Goal: Navigation & Orientation: Find specific page/section

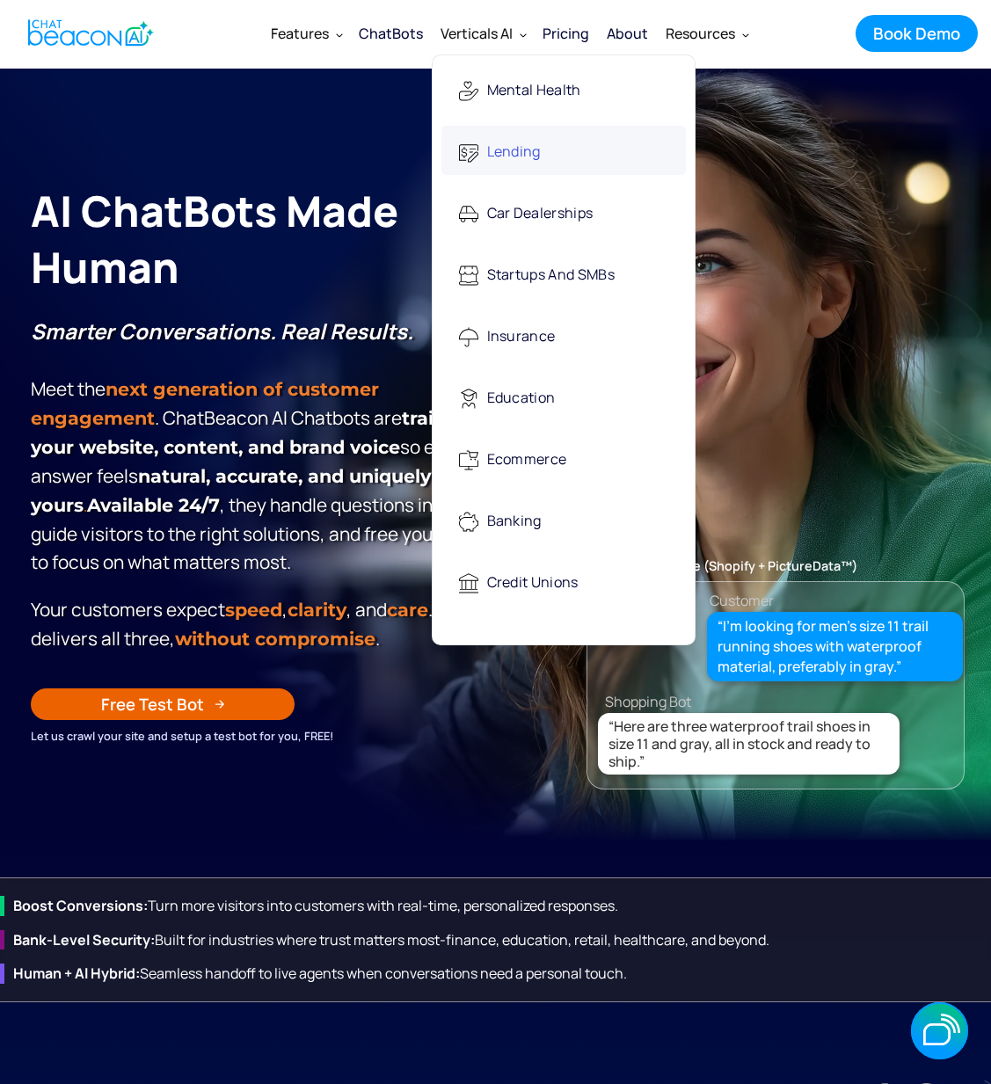
click at [529, 155] on div "Lending" at bounding box center [514, 153] width 54 height 36
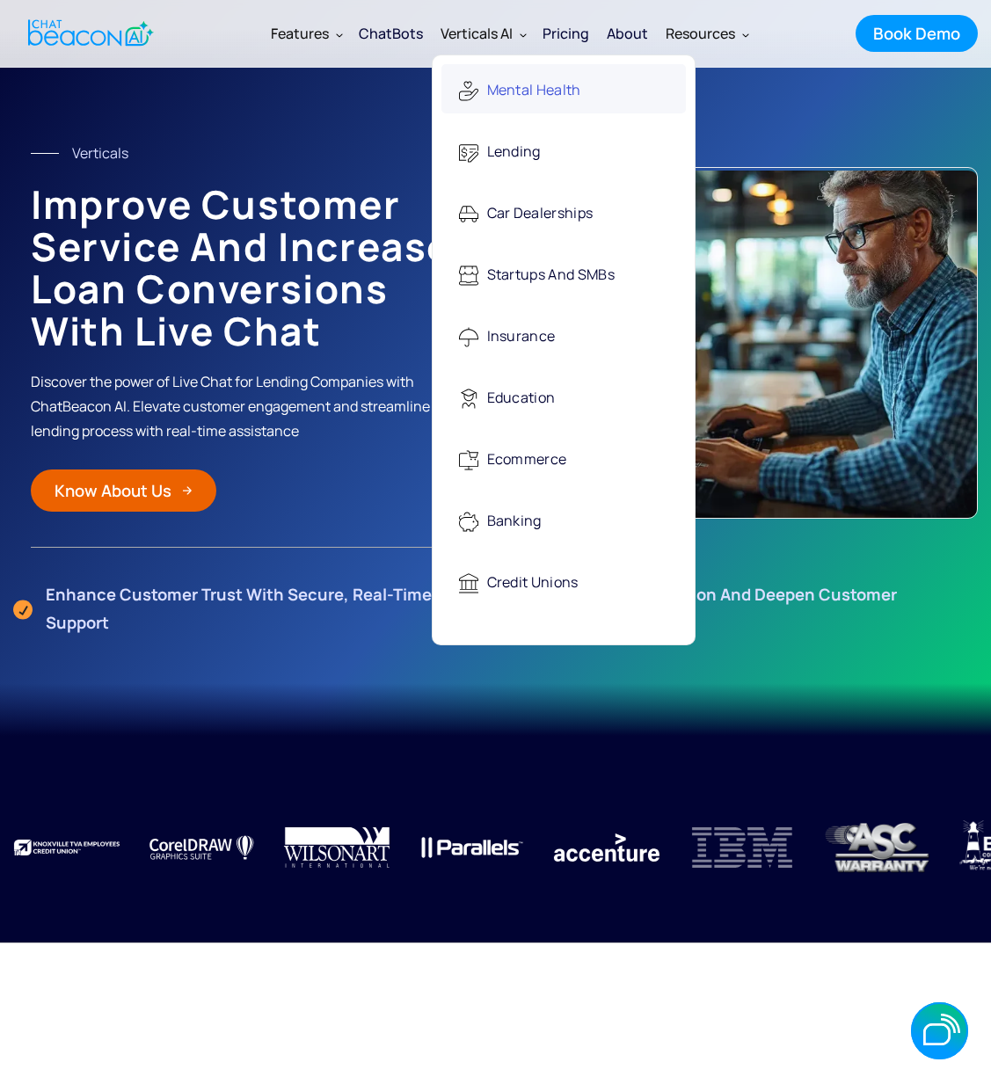
click at [512, 97] on div "Mental Health" at bounding box center [534, 91] width 94 height 36
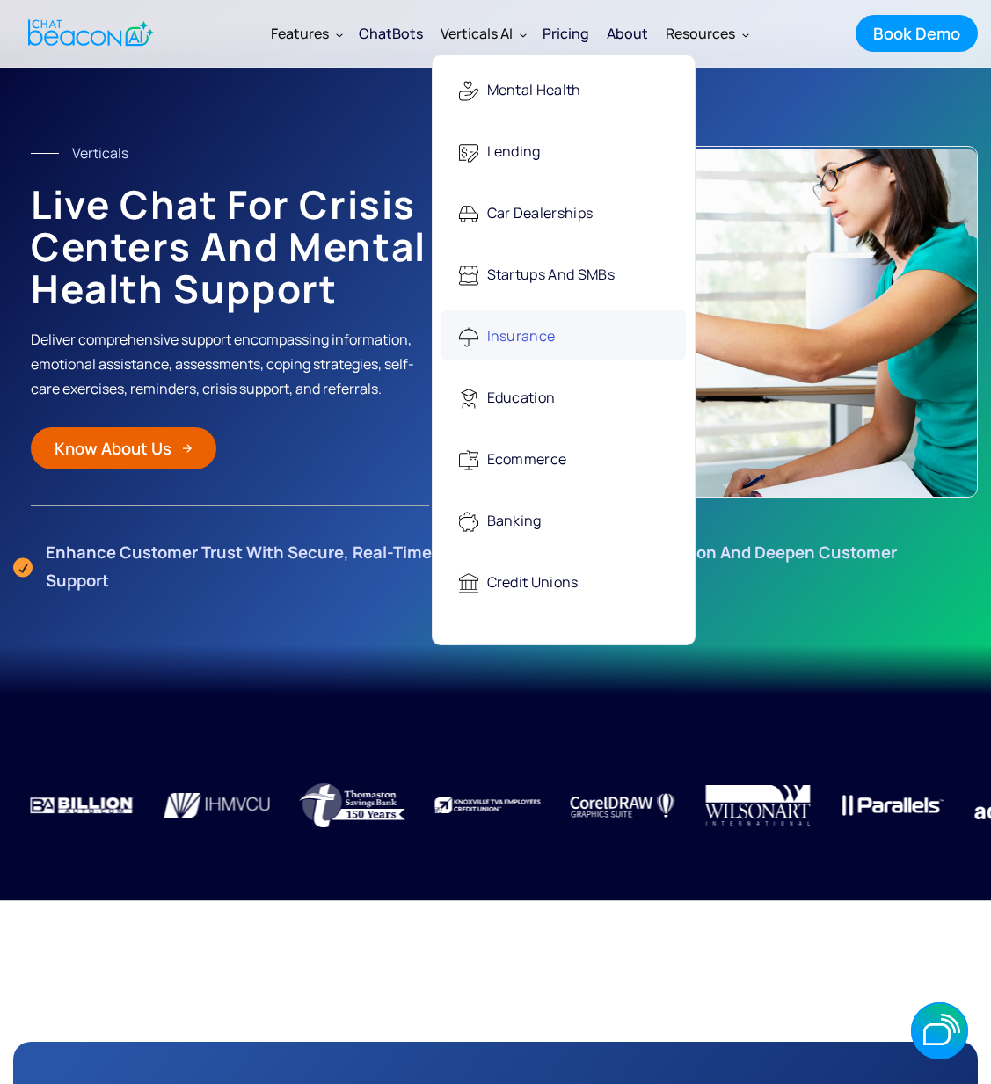
click at [531, 341] on div "Insurance" at bounding box center [521, 337] width 69 height 36
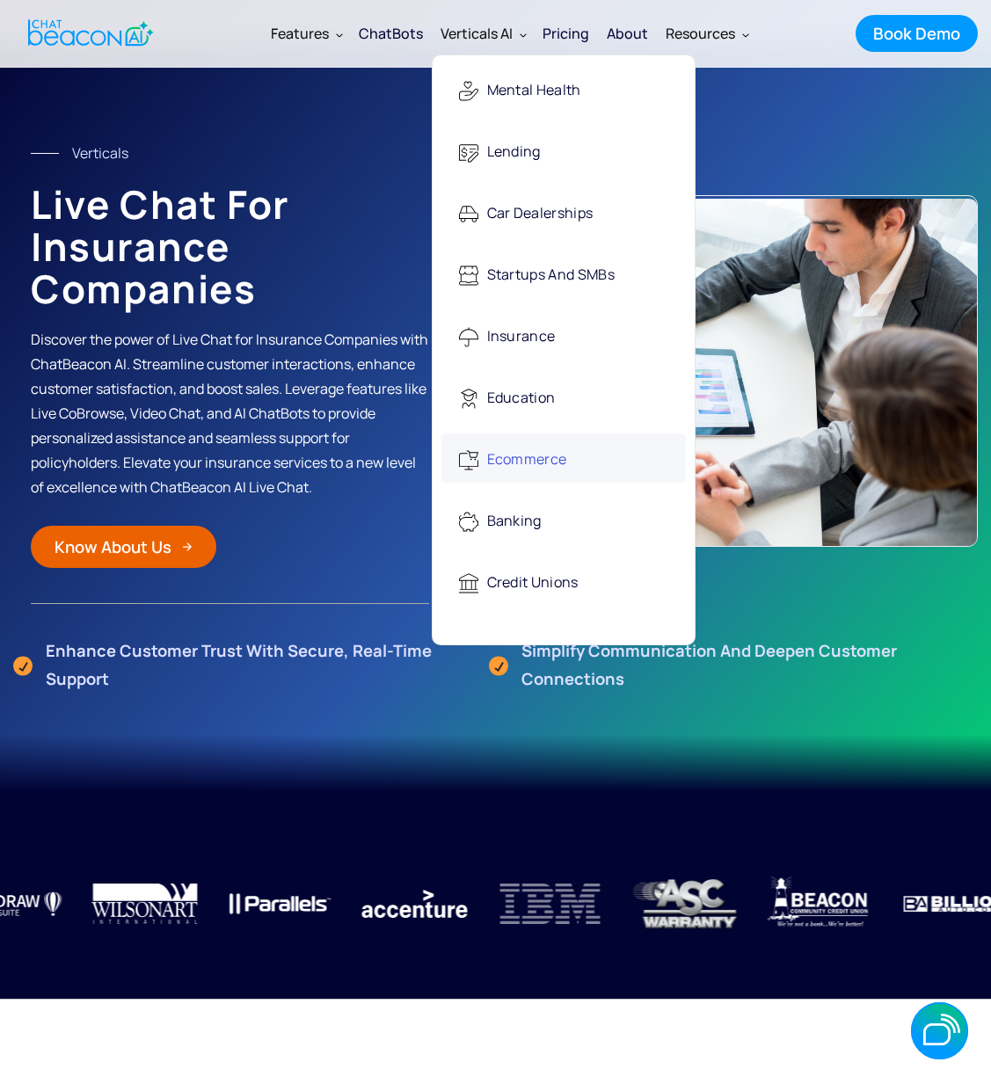
click at [508, 465] on div "Ecommerce" at bounding box center [527, 460] width 80 height 36
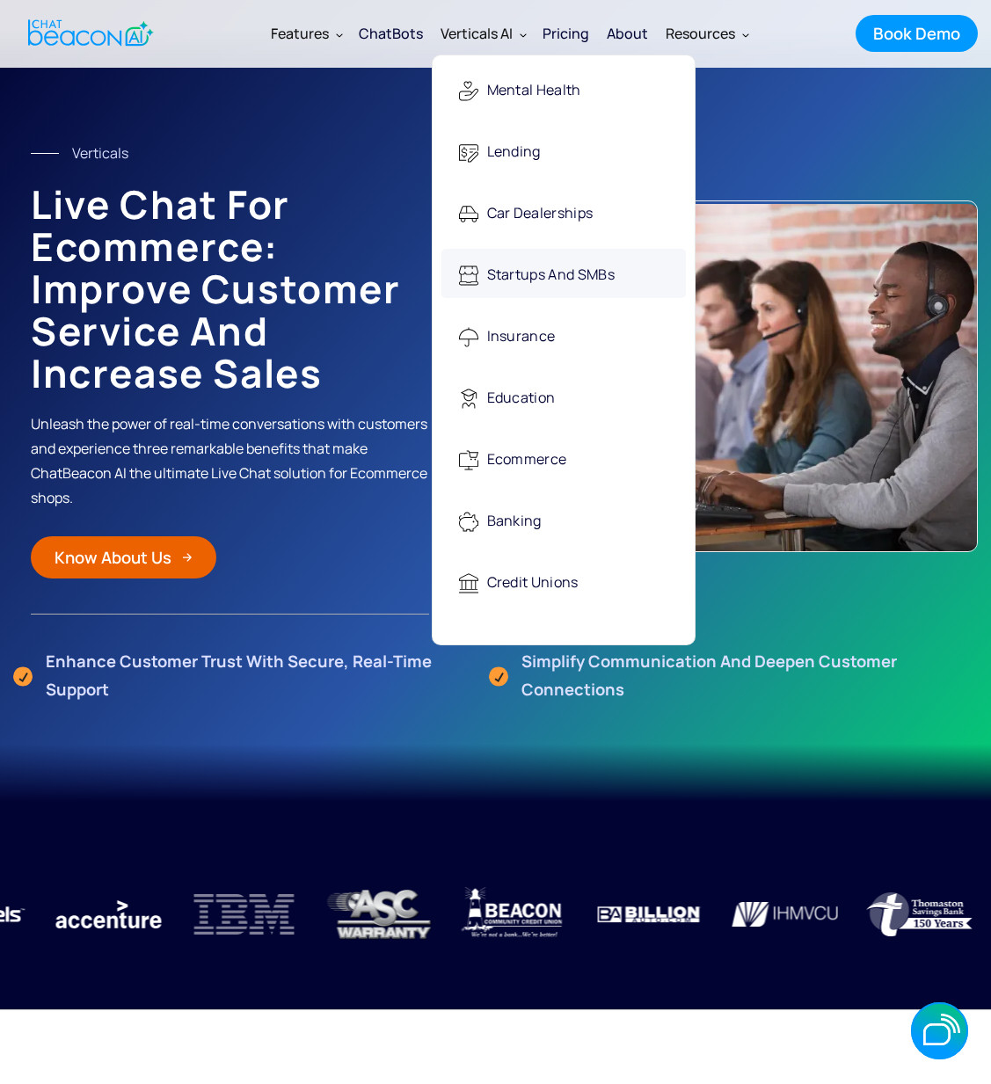
click at [478, 263] on link "Startups and SMBs" at bounding box center [563, 273] width 244 height 49
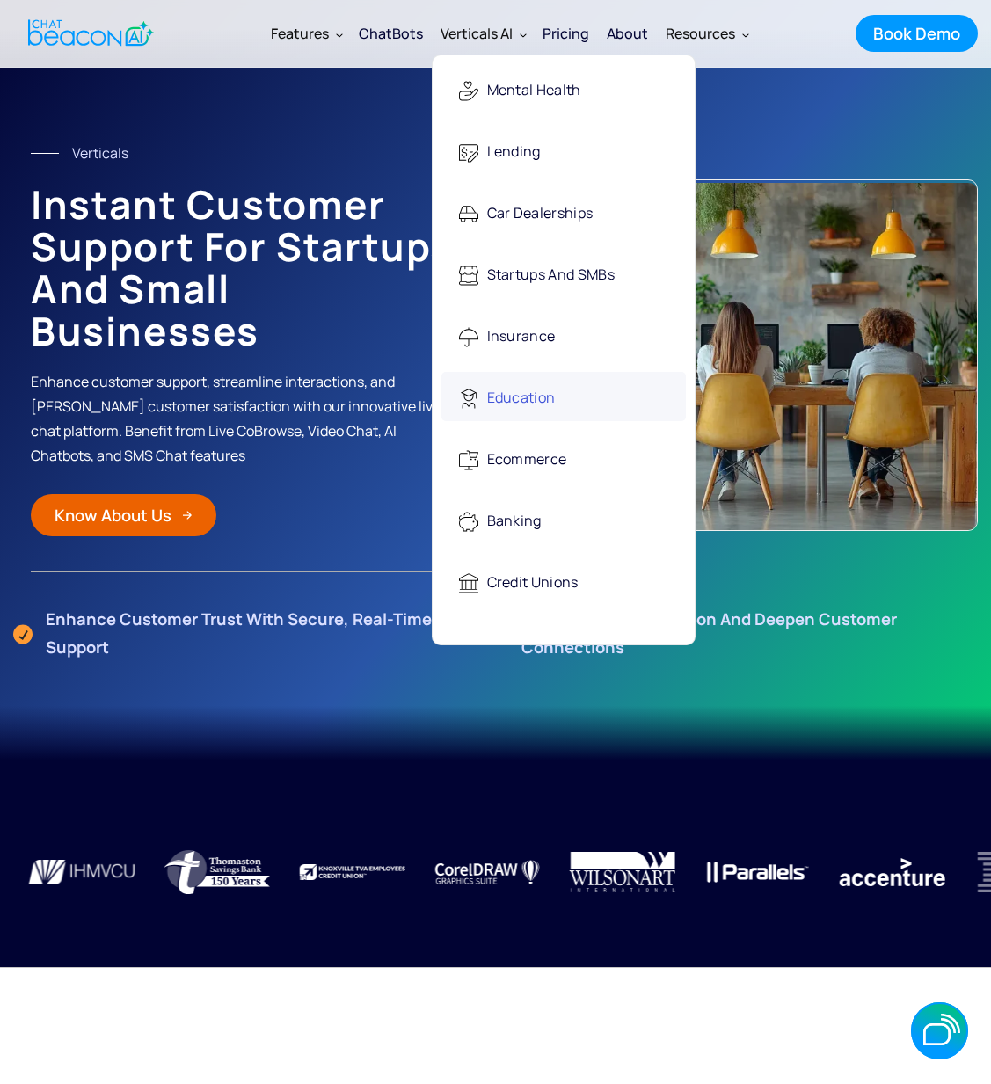
click at [521, 403] on div "Education" at bounding box center [521, 399] width 69 height 36
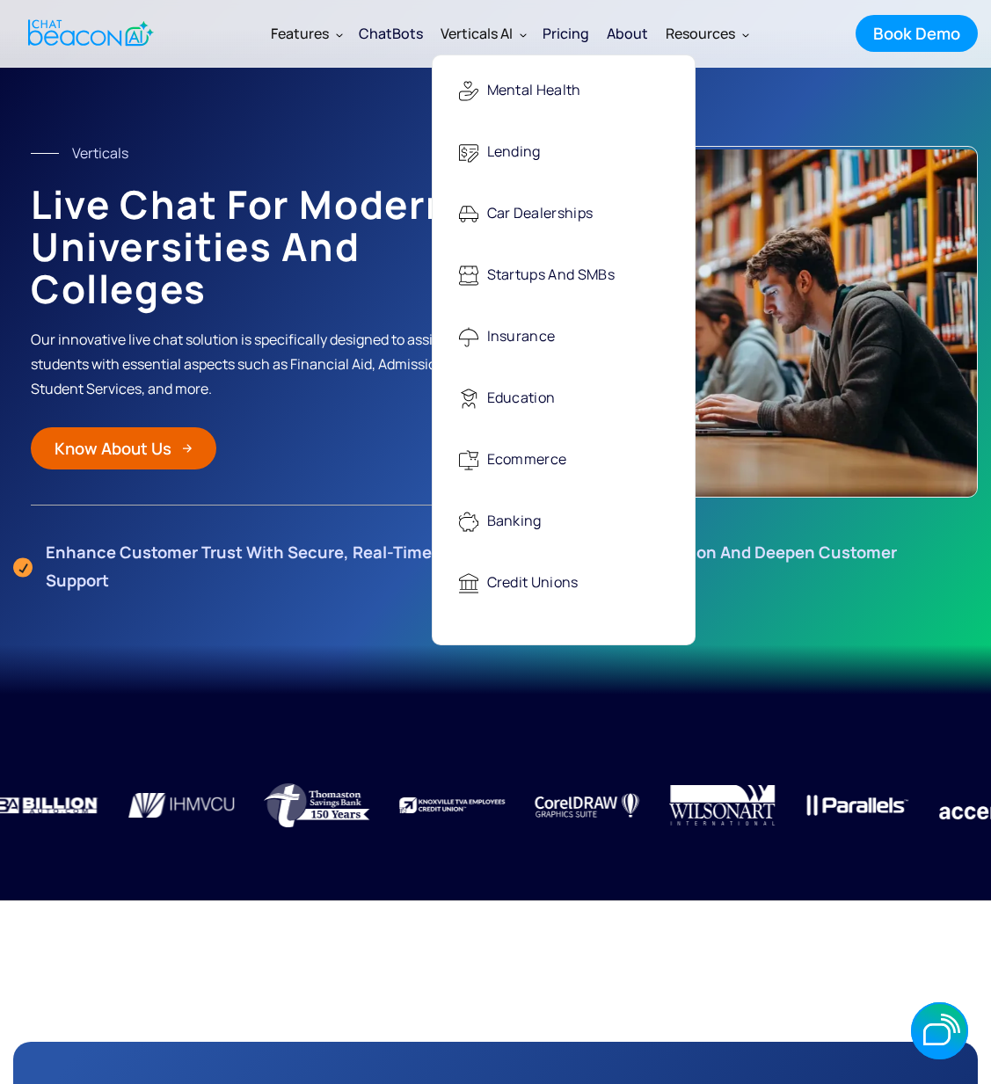
click at [493, 38] on div "Verticals AI" at bounding box center [477, 33] width 72 height 25
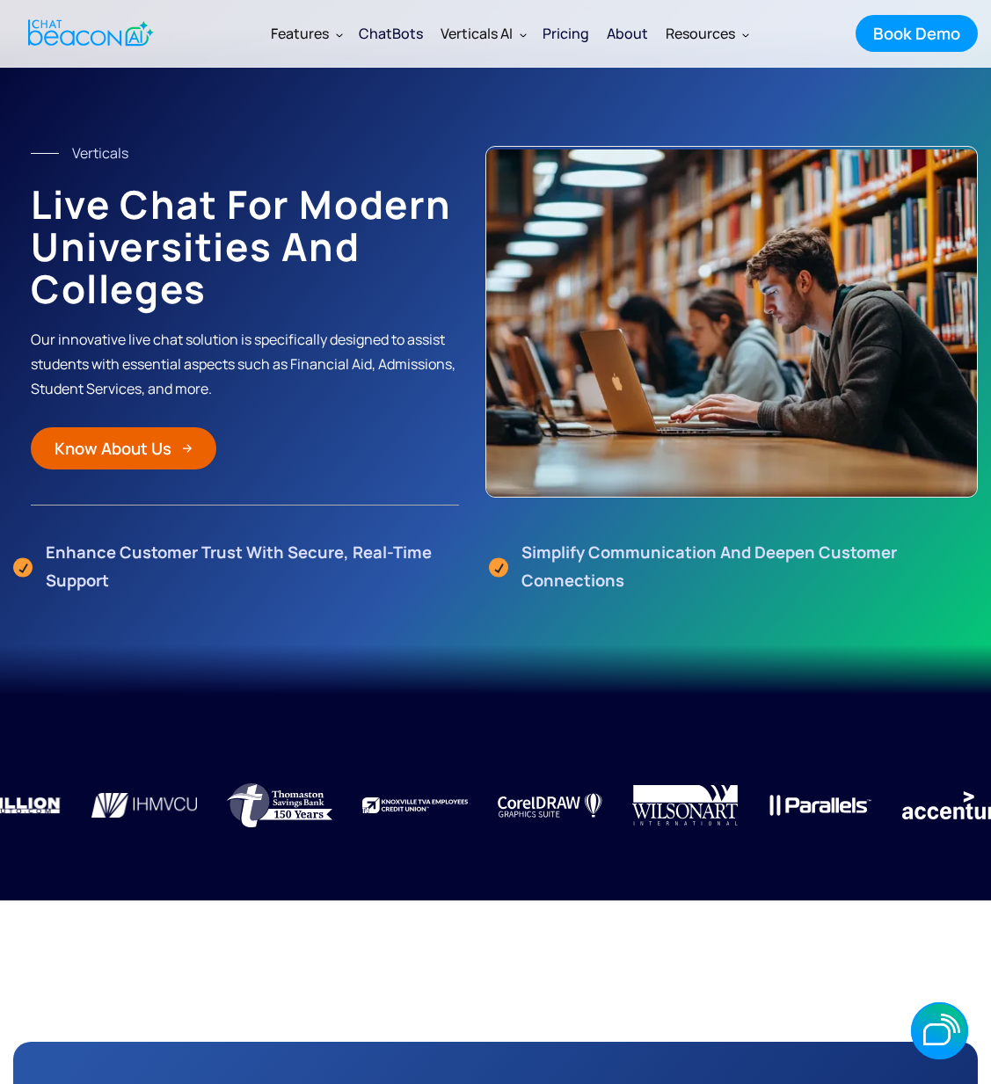
click at [493, 38] on div "Verticals AI" at bounding box center [477, 33] width 72 height 25
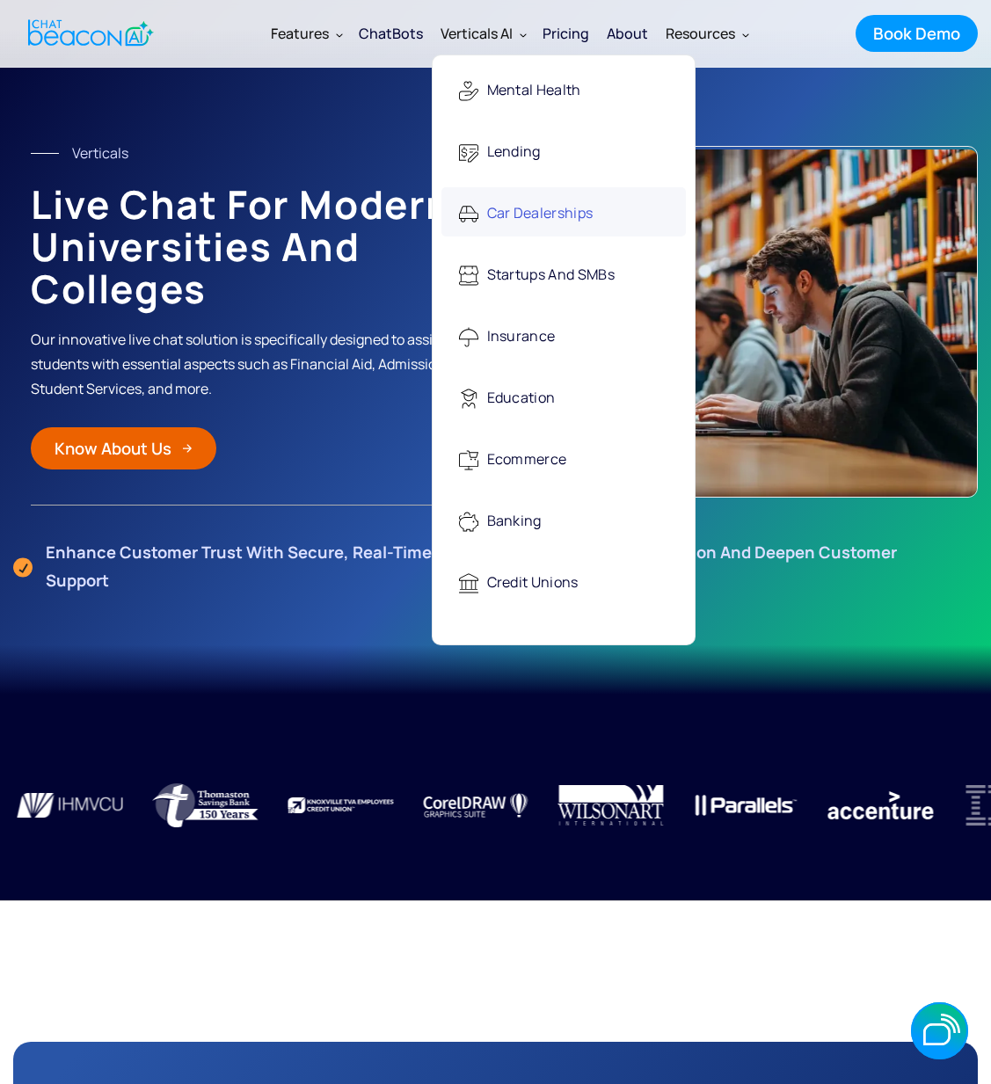
click at [501, 206] on div "Car Dealerships" at bounding box center [540, 214] width 106 height 36
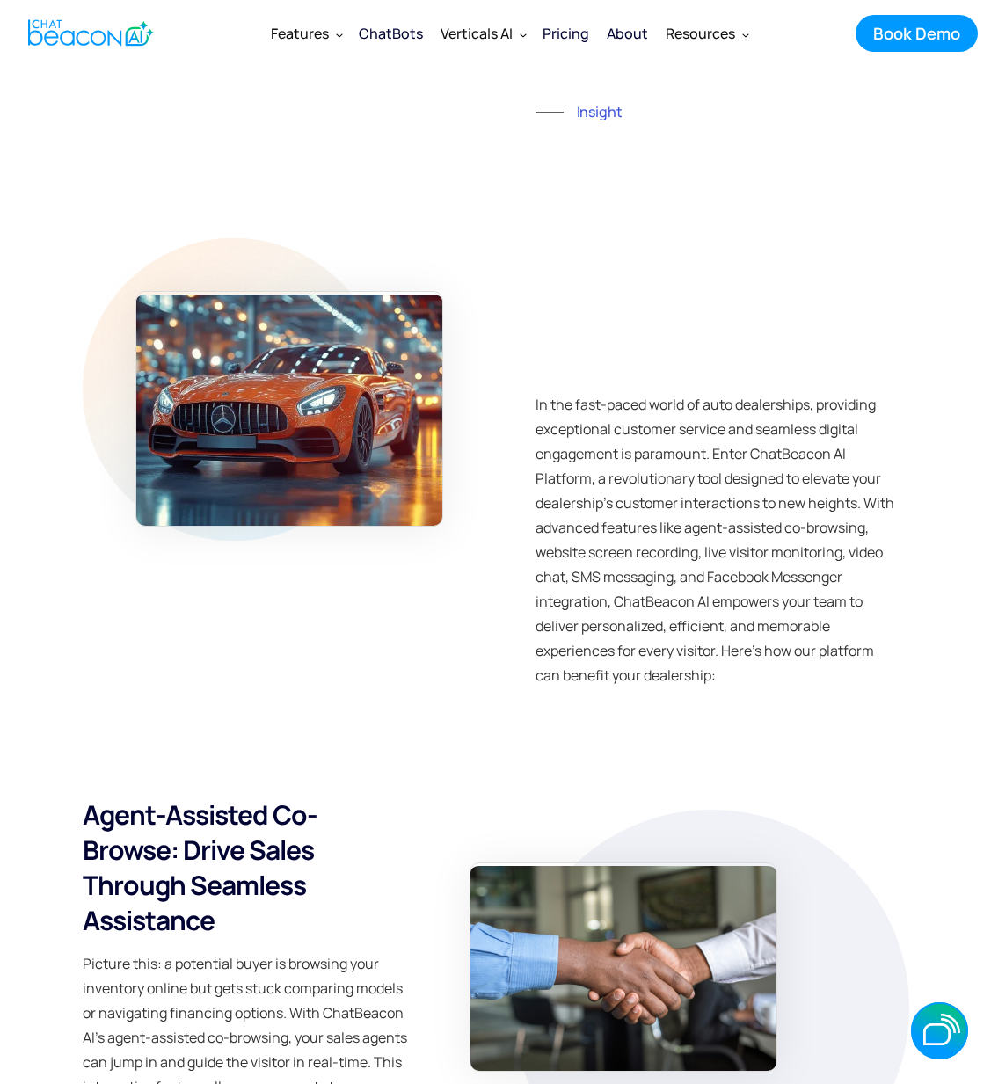
scroll to position [4190, 0]
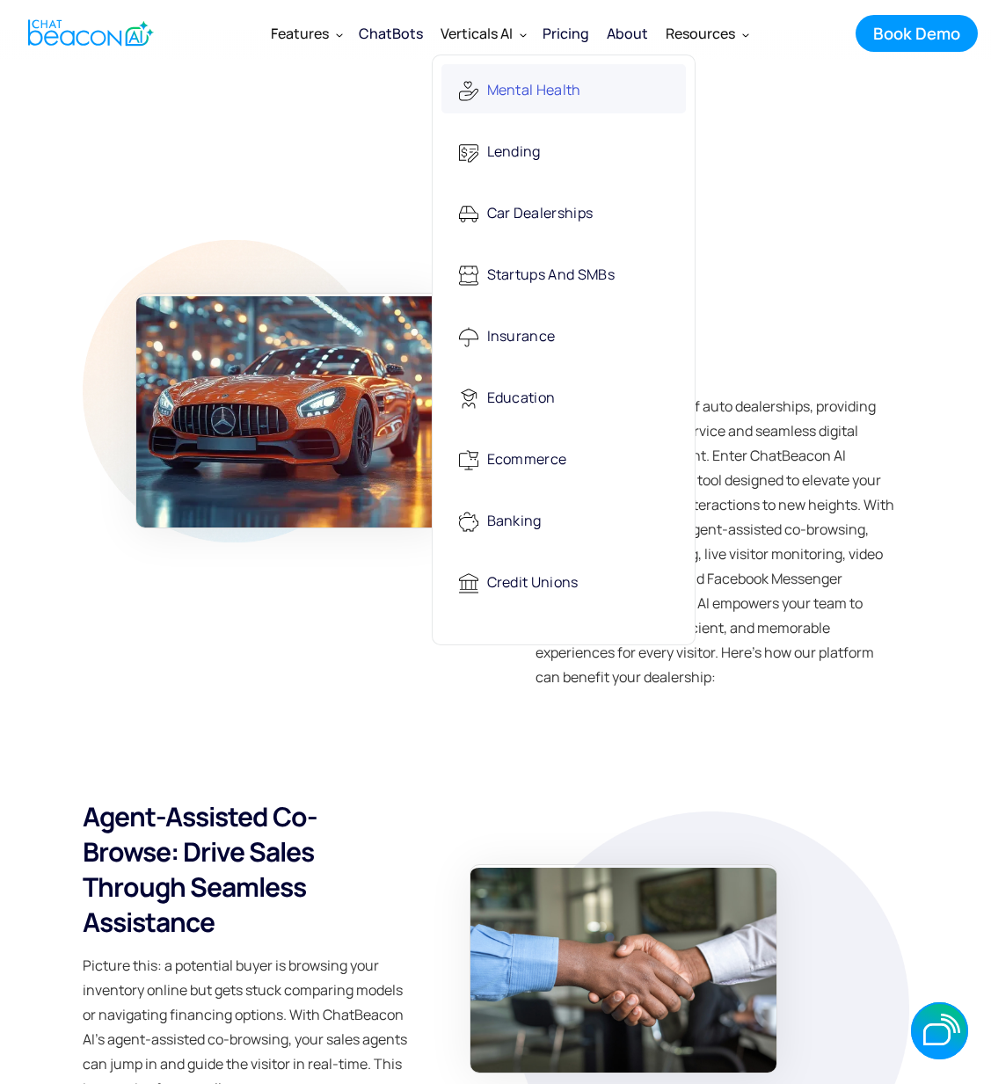
click at [512, 77] on div "Mental Health" at bounding box center [534, 91] width 94 height 36
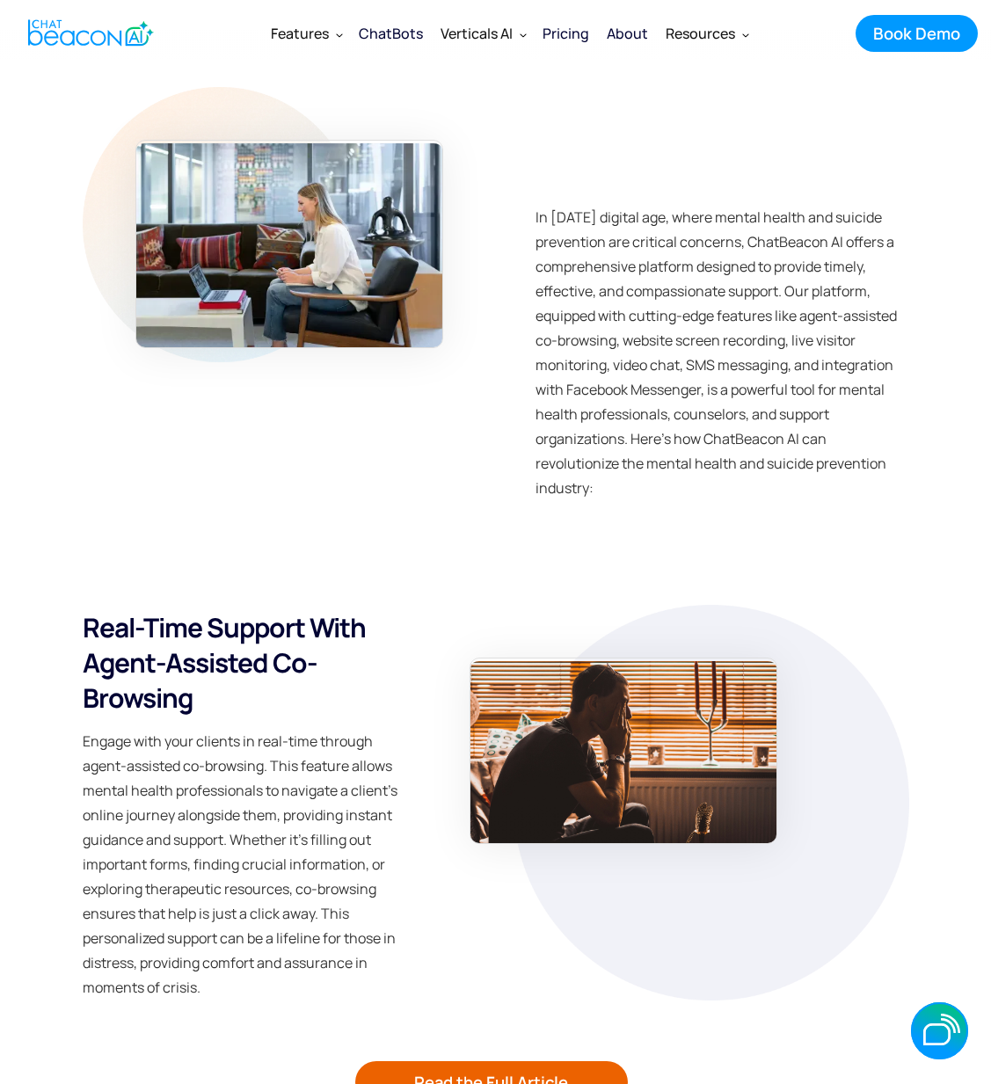
scroll to position [4143, 0]
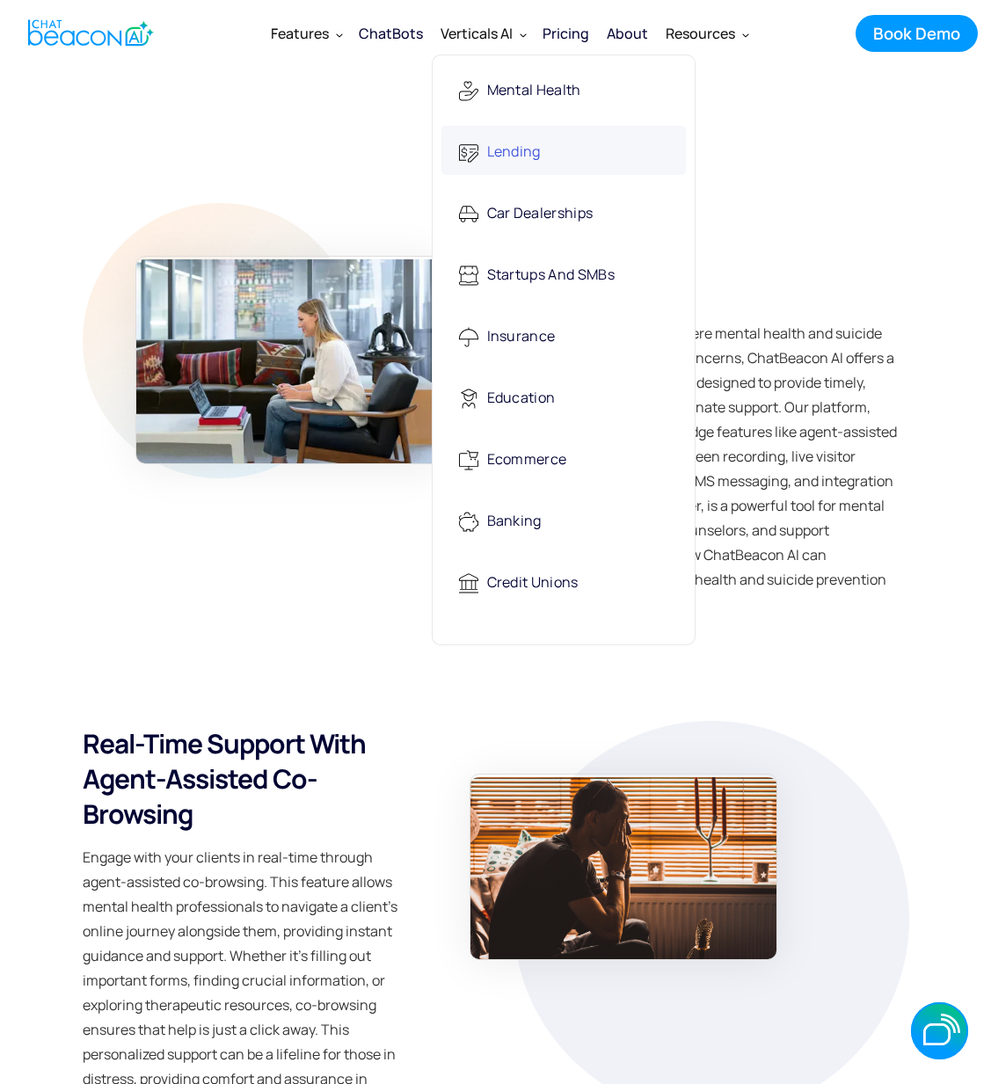
click at [506, 155] on div "Lending" at bounding box center [514, 153] width 54 height 36
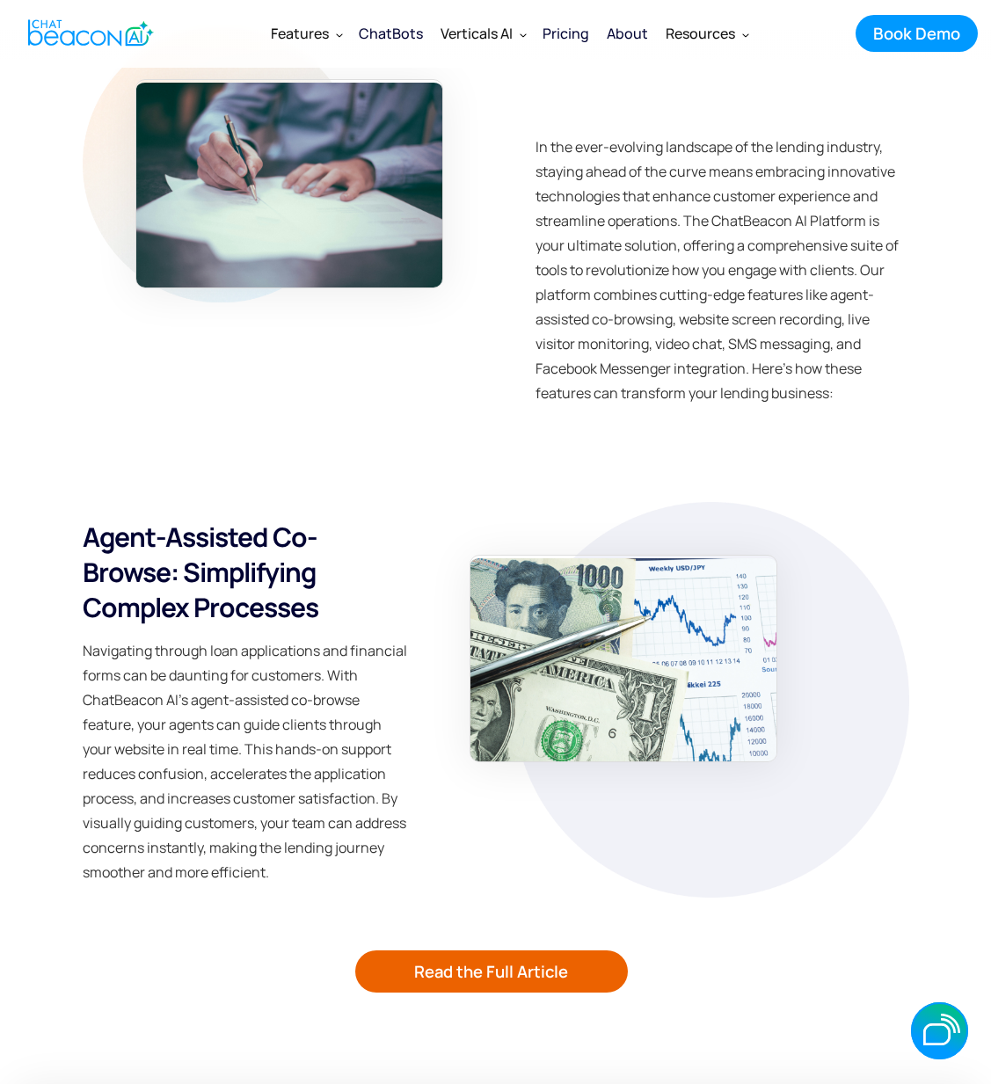
scroll to position [4589, 0]
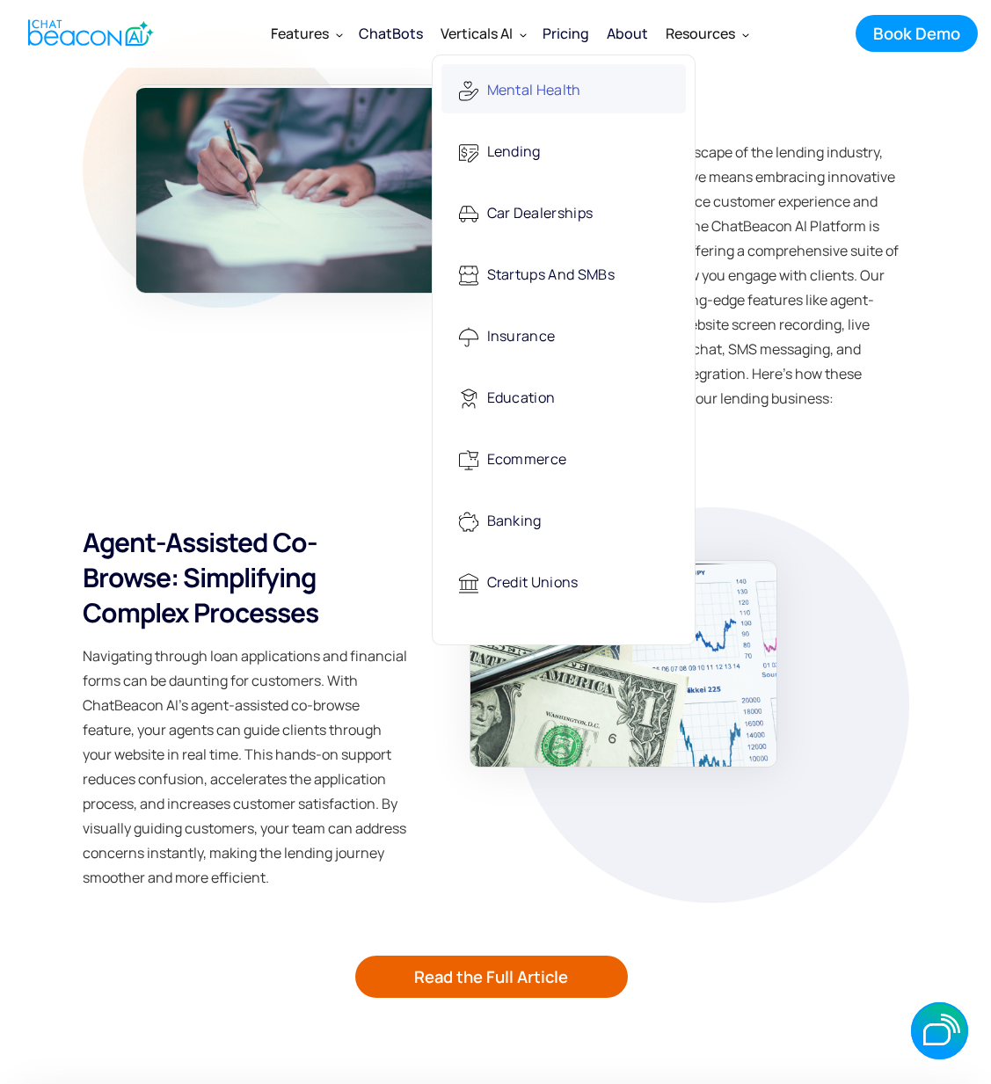
click at [503, 96] on div "Mental Health" at bounding box center [534, 91] width 94 height 36
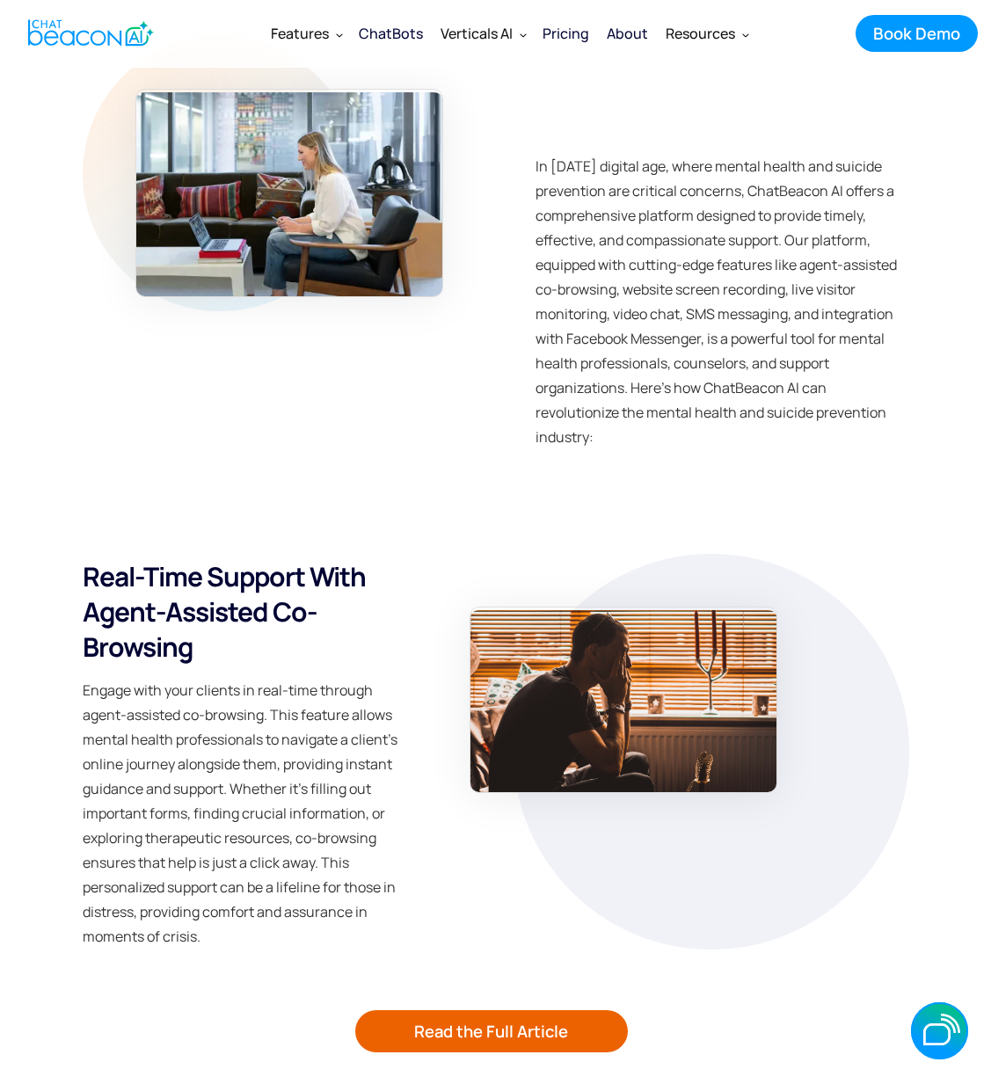
scroll to position [4306, 0]
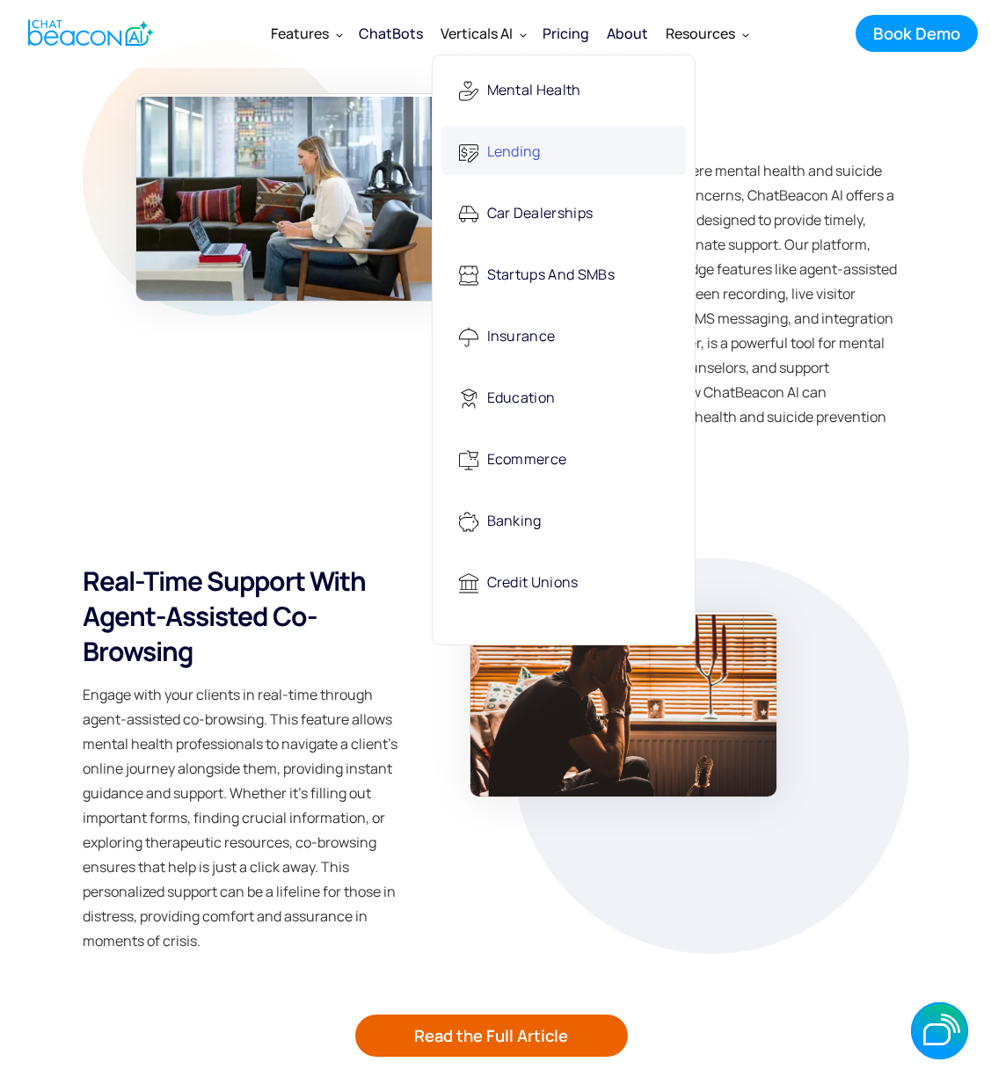
click at [492, 158] on div "Lending" at bounding box center [514, 153] width 54 height 36
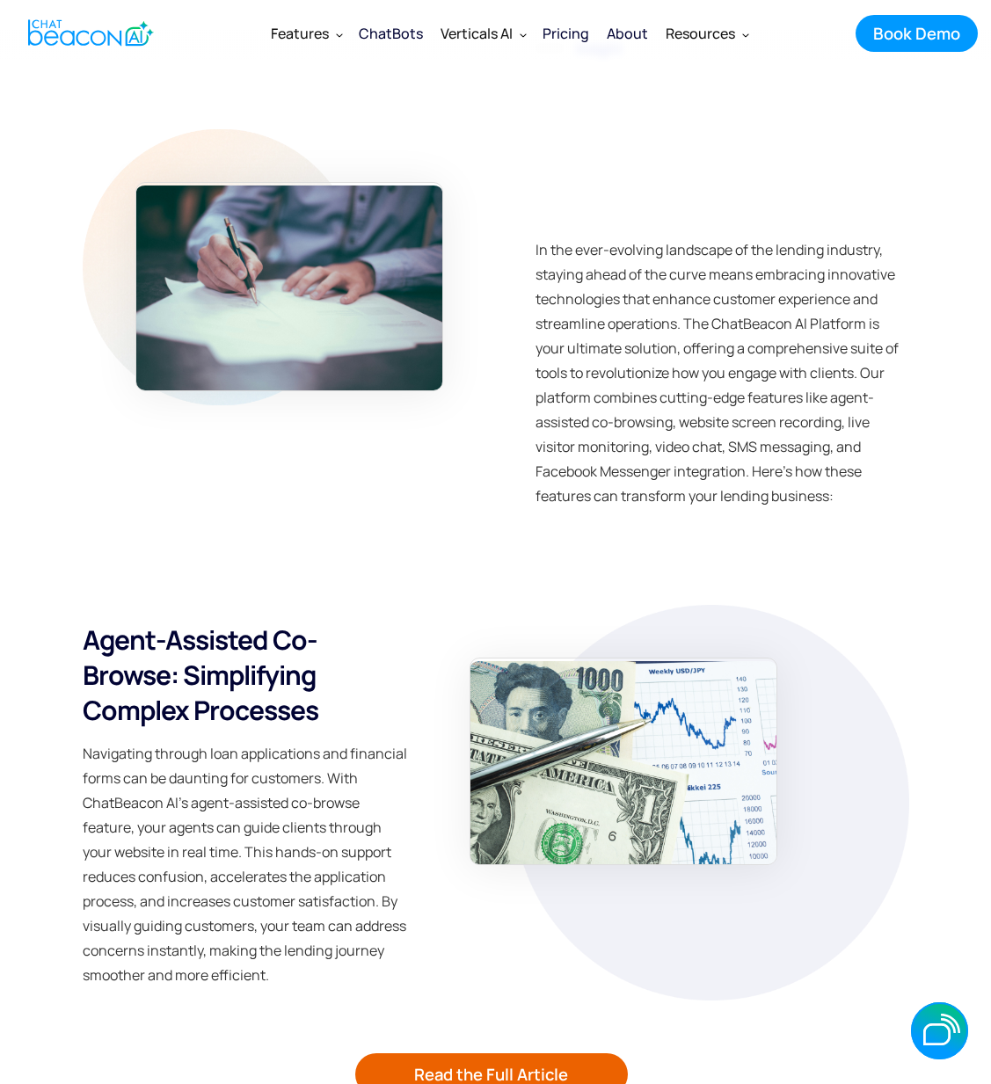
scroll to position [4492, 0]
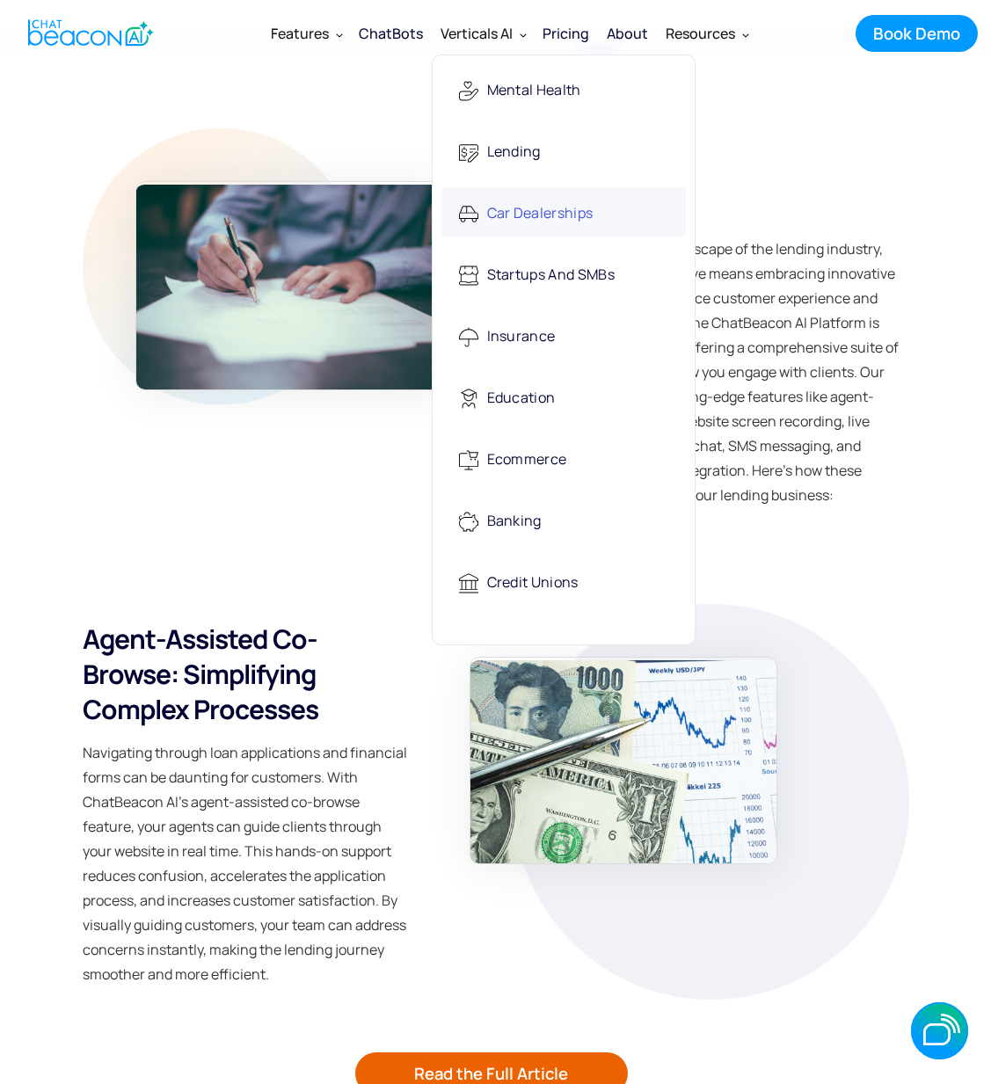
click at [507, 215] on div "Car Dealerships" at bounding box center [540, 214] width 106 height 36
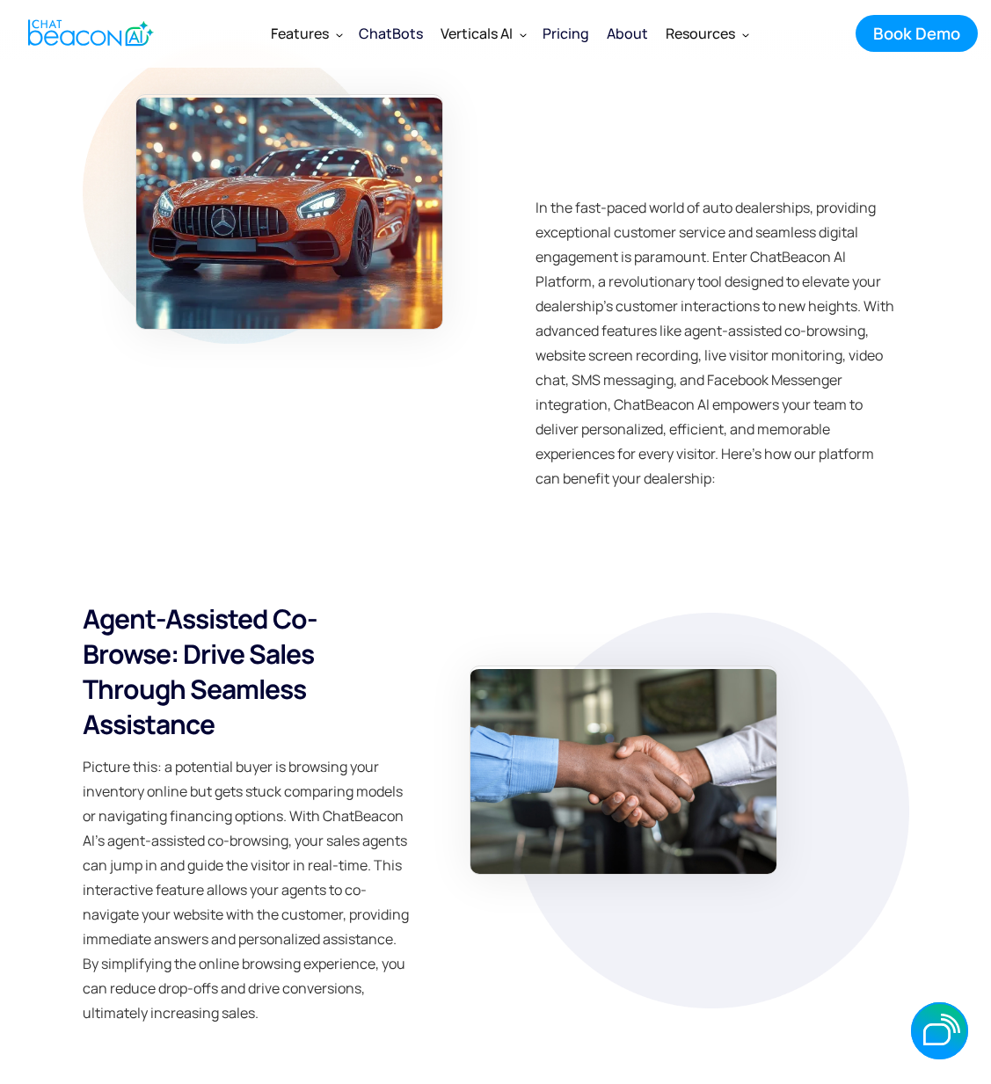
scroll to position [4391, 0]
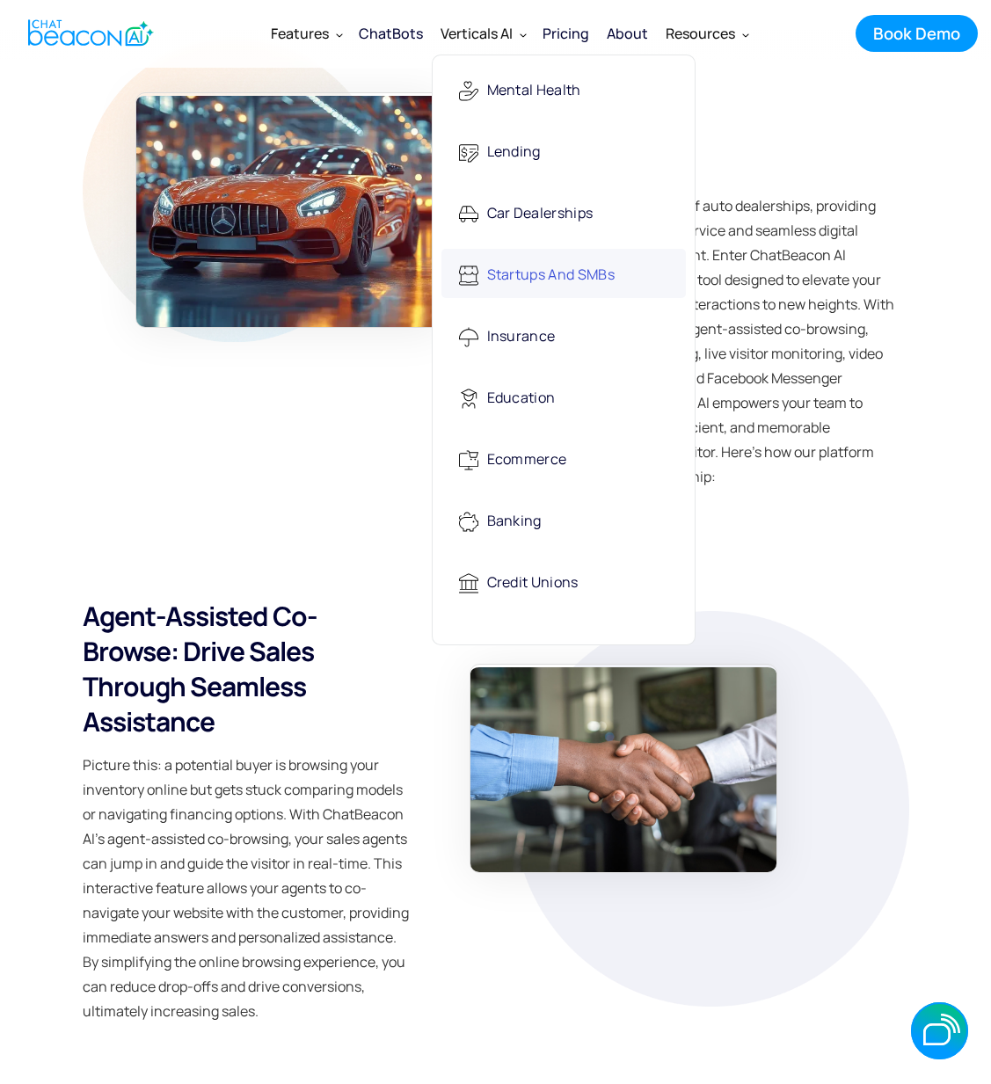
click at [533, 269] on div "Startups and SMBs" at bounding box center [551, 276] width 128 height 36
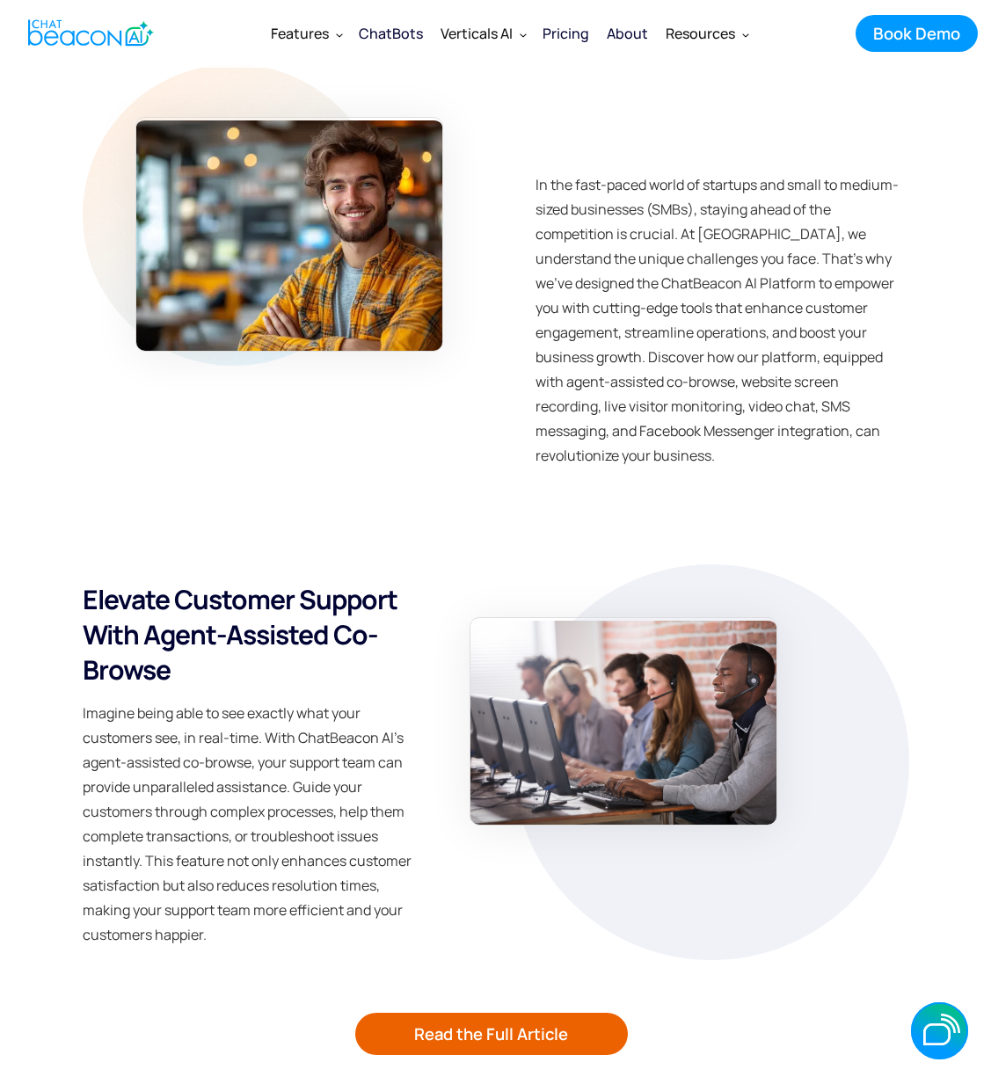
scroll to position [4318, 0]
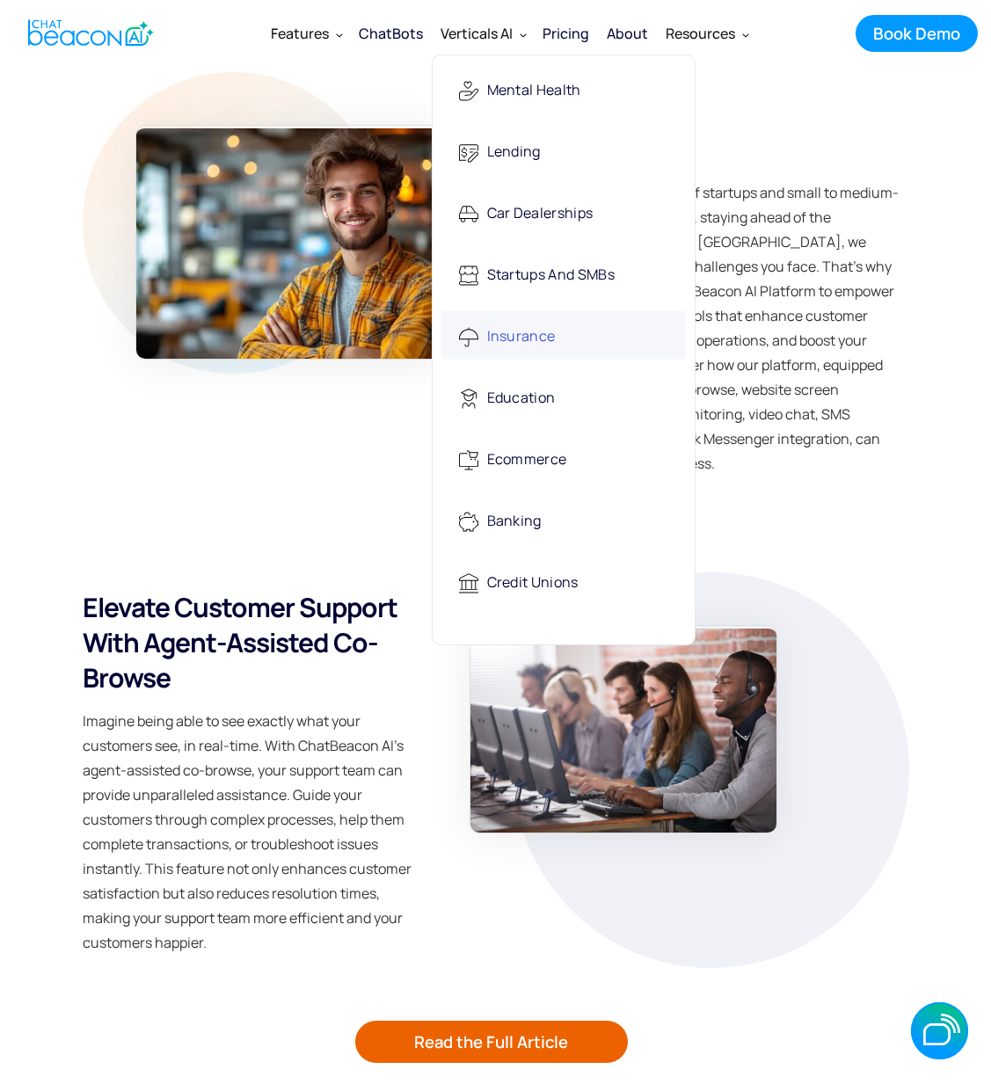
click at [514, 344] on div "Insurance" at bounding box center [521, 337] width 69 height 36
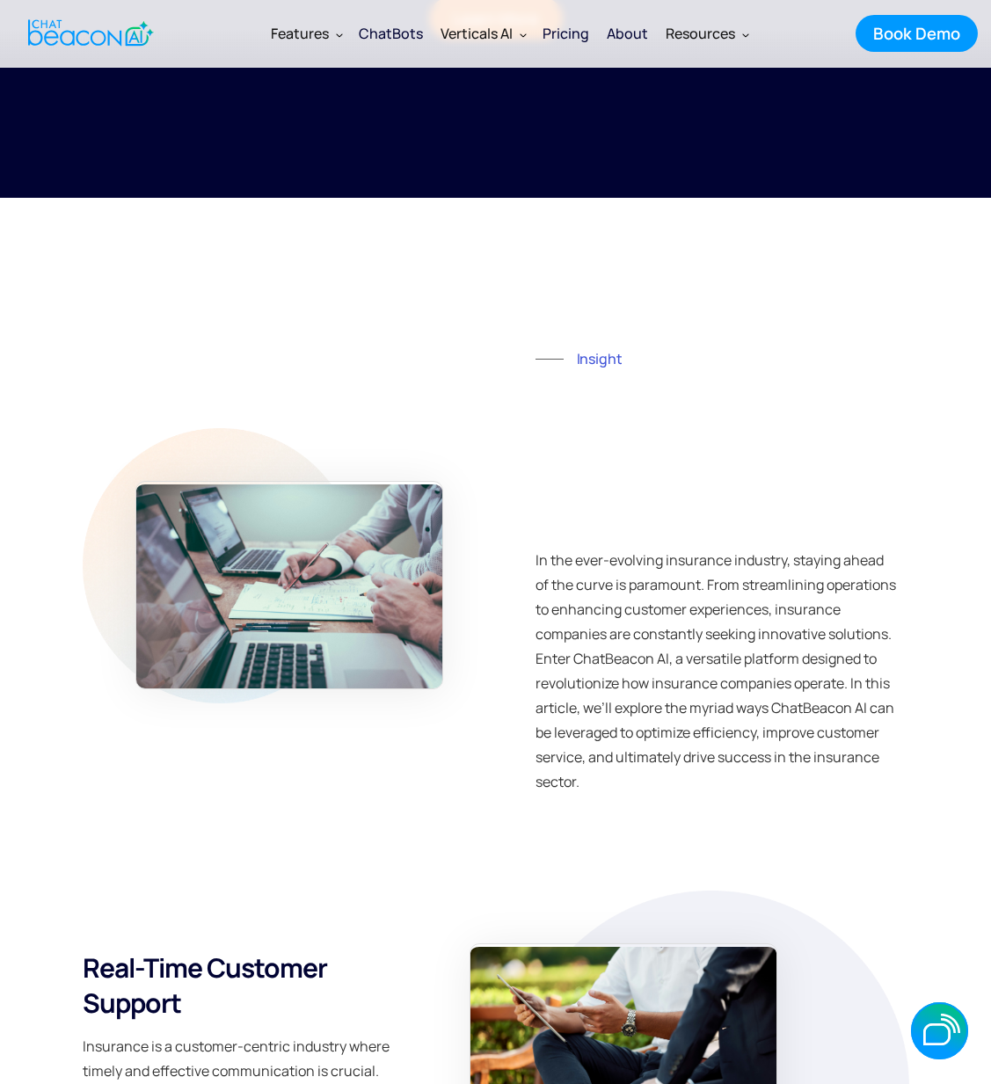
scroll to position [3926, 0]
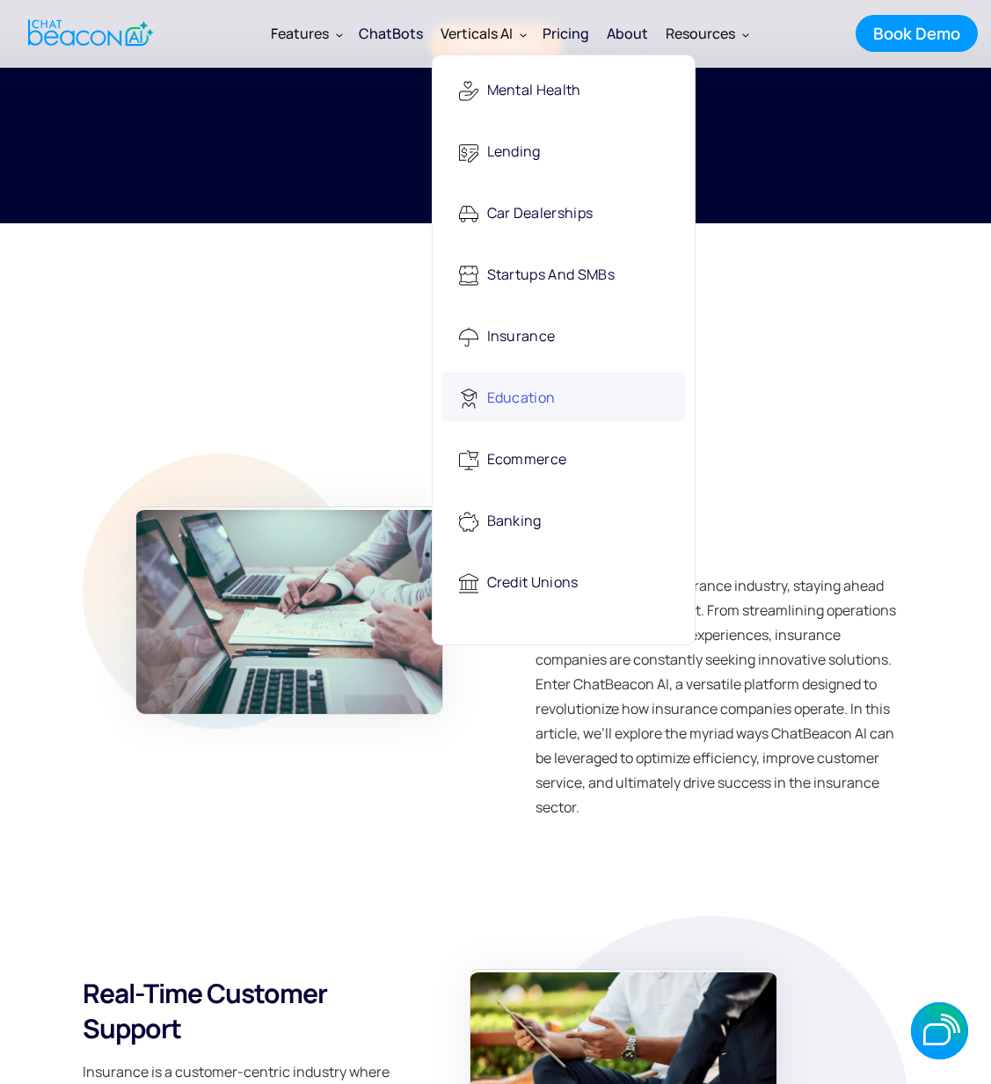
click at [497, 398] on div "Education" at bounding box center [521, 399] width 69 height 36
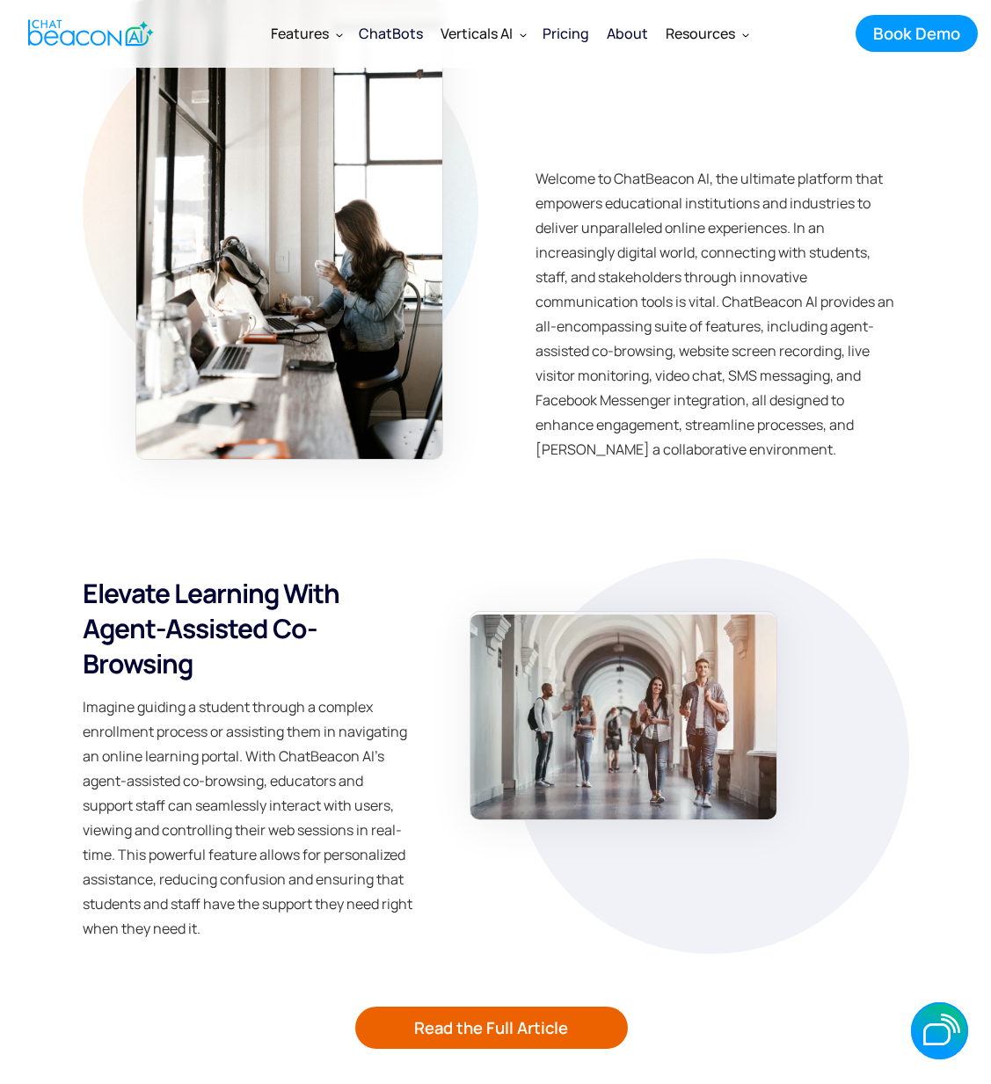
scroll to position [4281, 0]
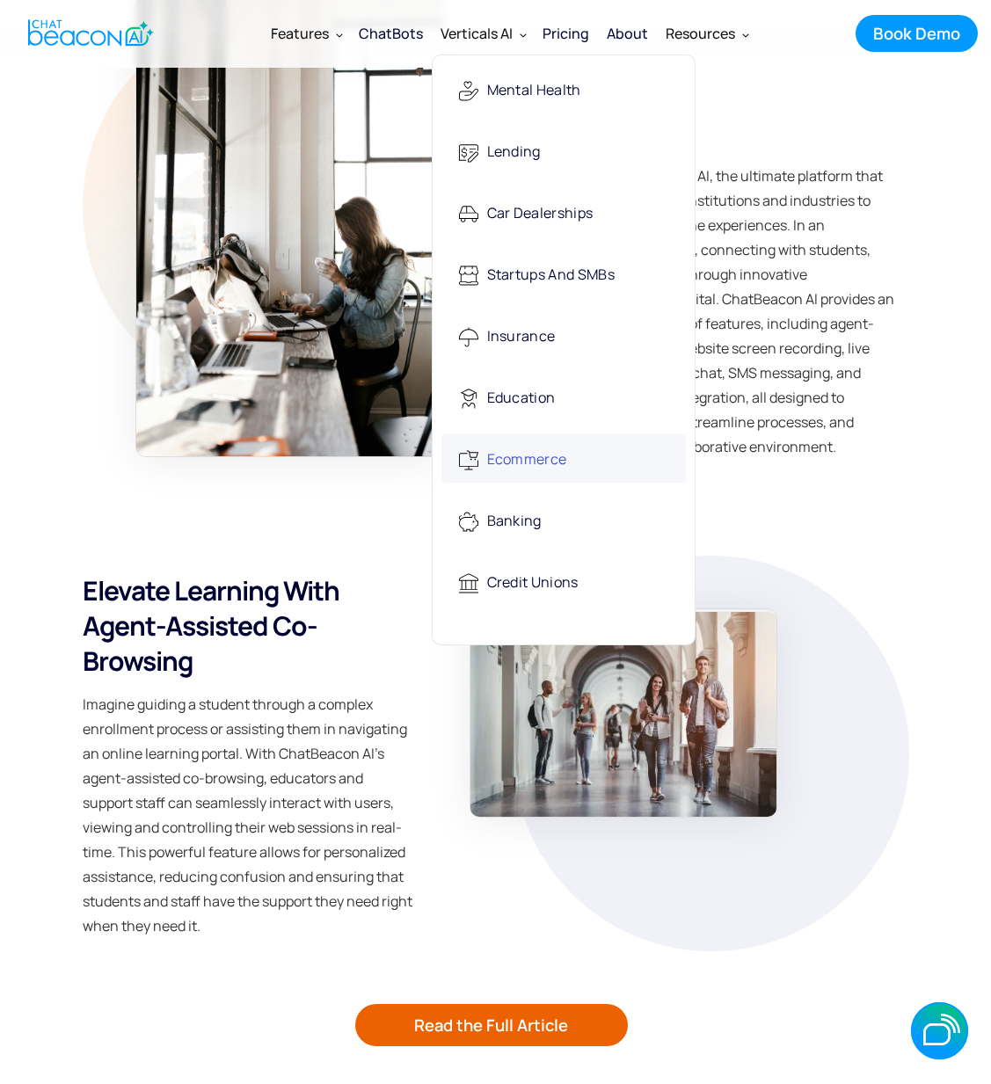
click at [545, 458] on div "Ecommerce" at bounding box center [527, 460] width 80 height 36
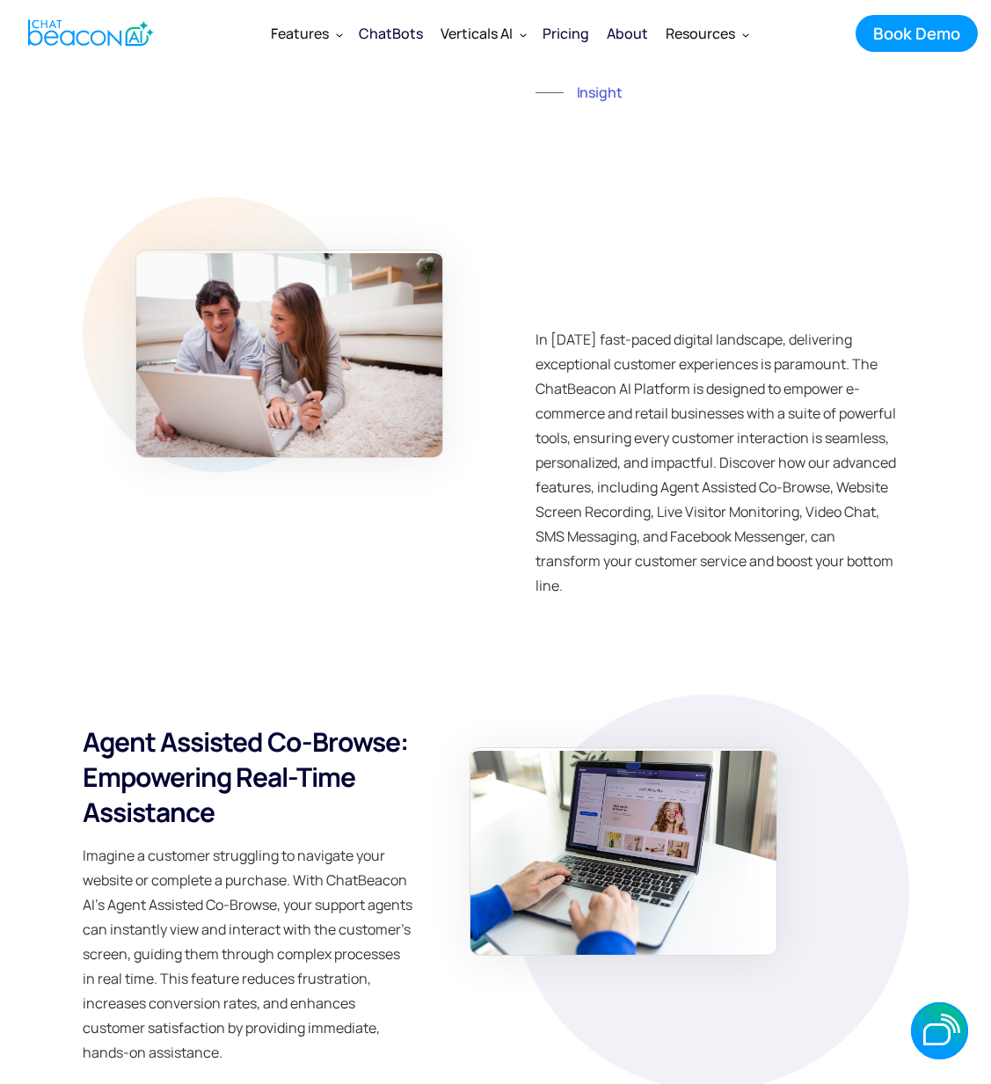
scroll to position [4210, 0]
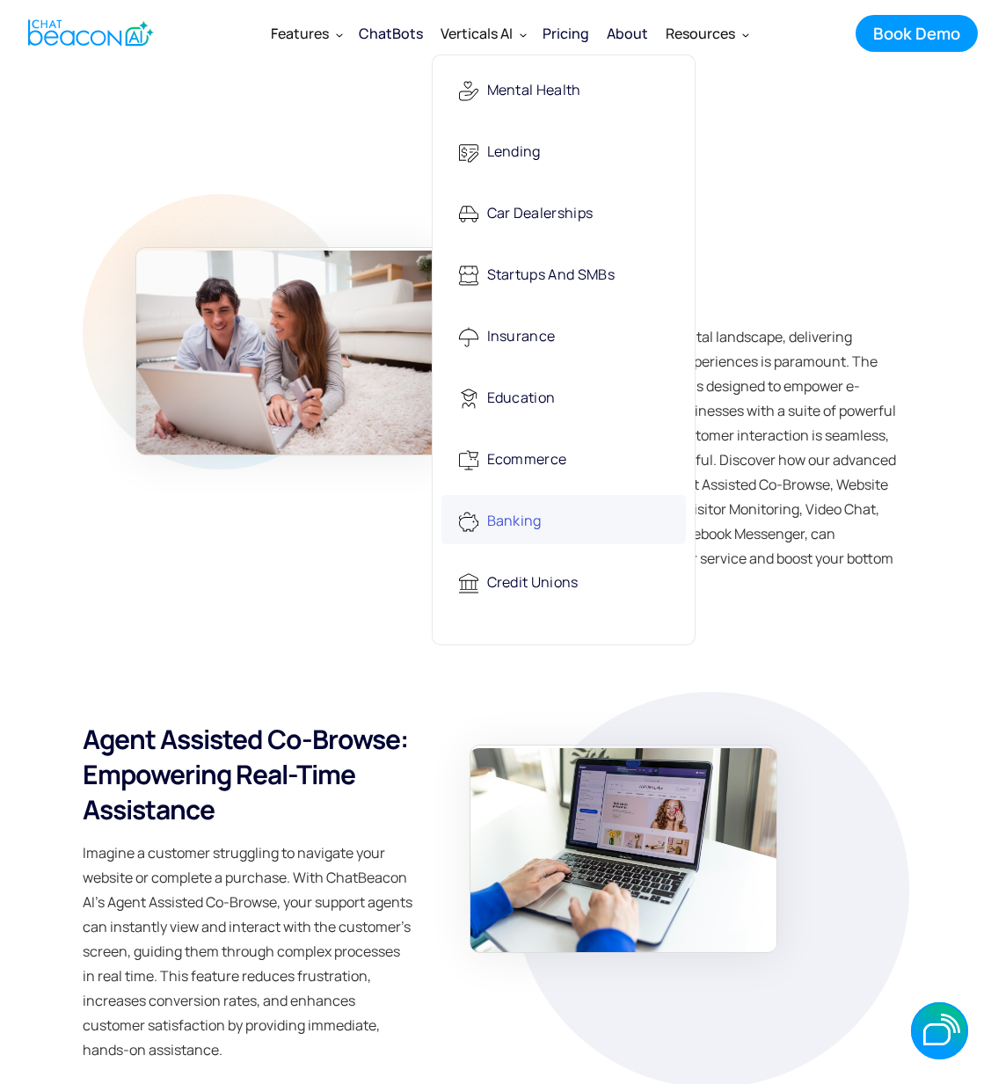
click at [536, 527] on div "Banking" at bounding box center [514, 522] width 55 height 36
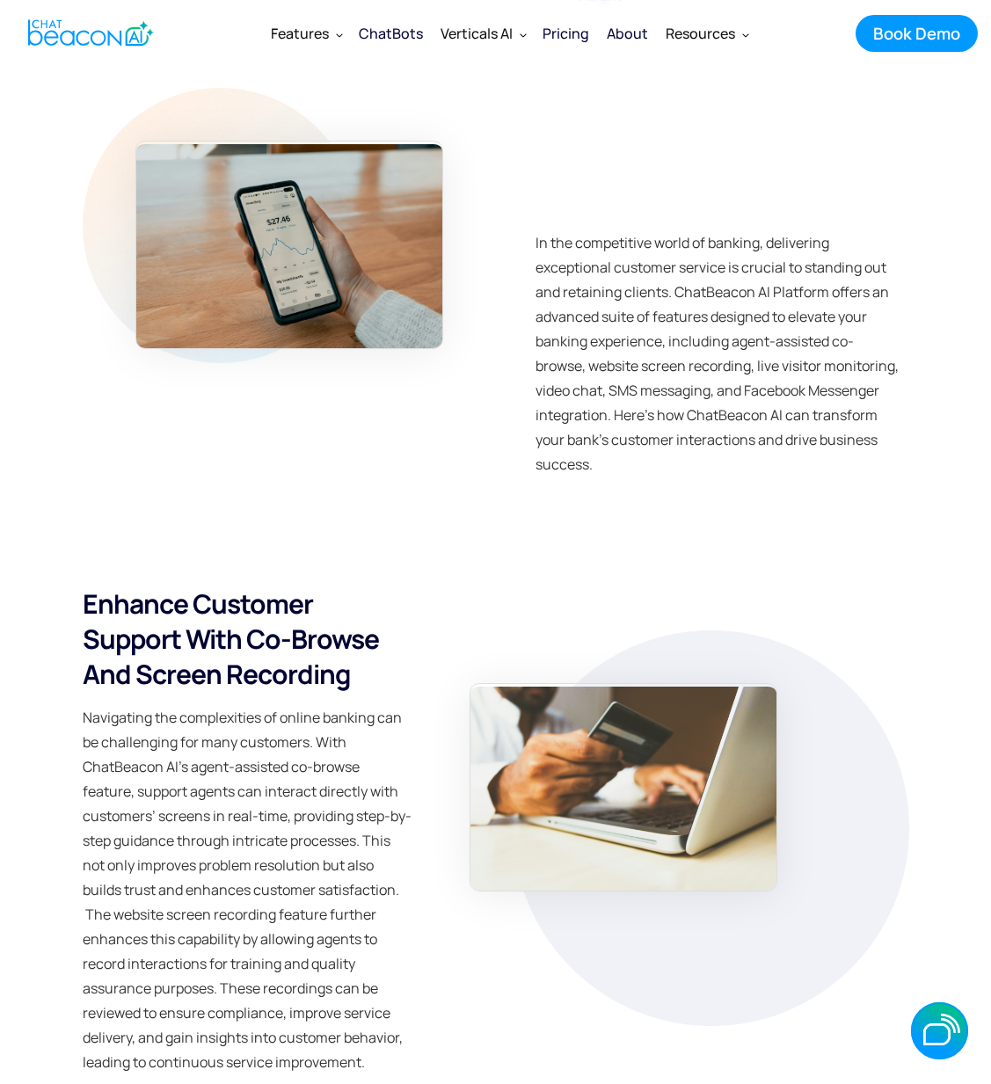
scroll to position [4315, 0]
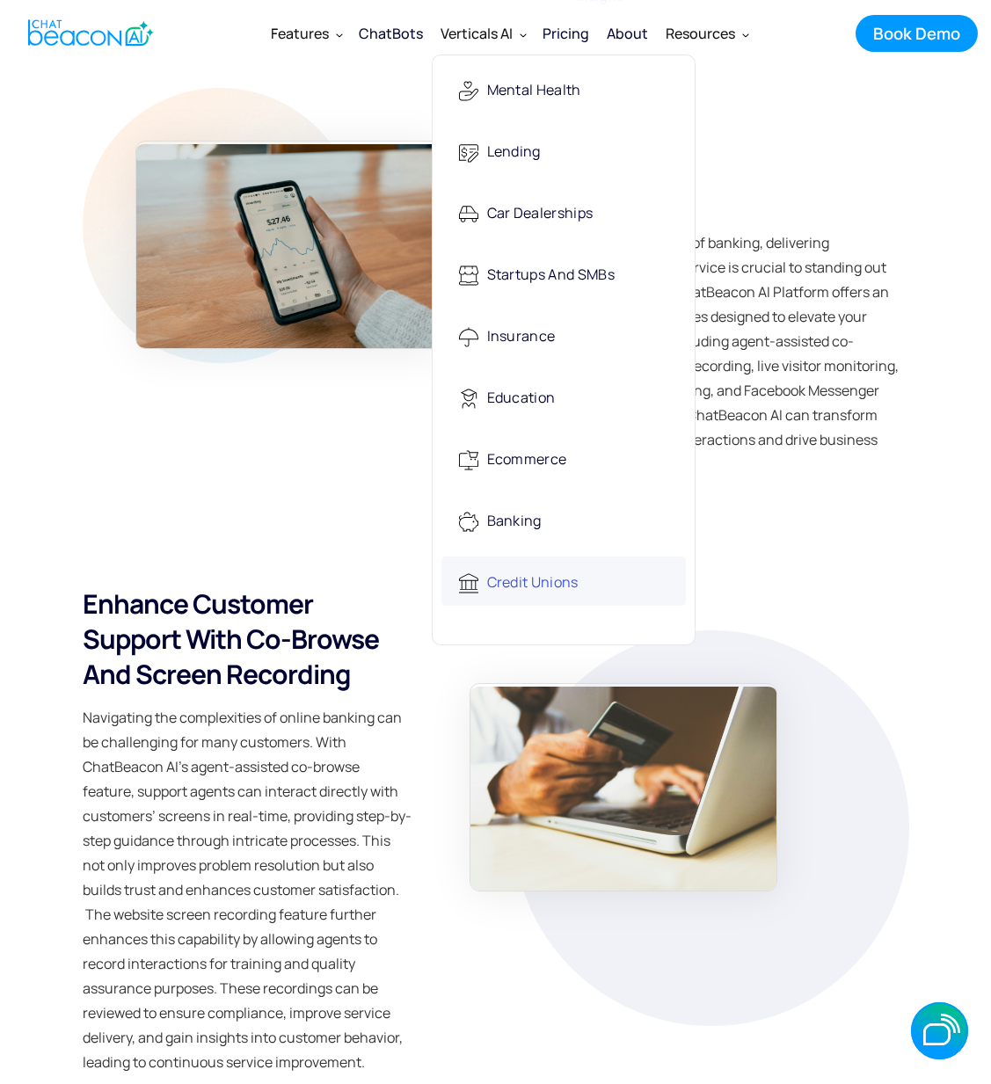
click at [521, 584] on div "Credit Unions" at bounding box center [532, 583] width 91 height 36
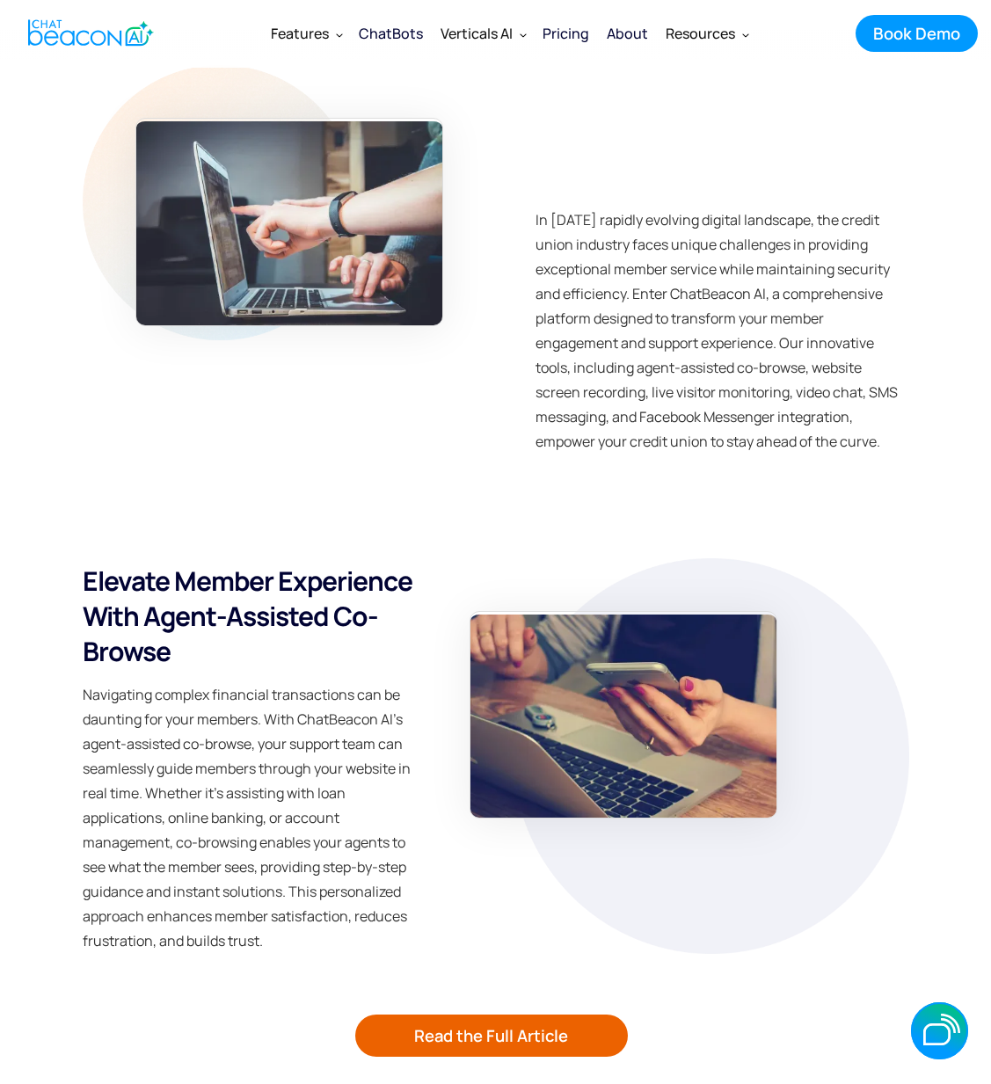
scroll to position [4260, 0]
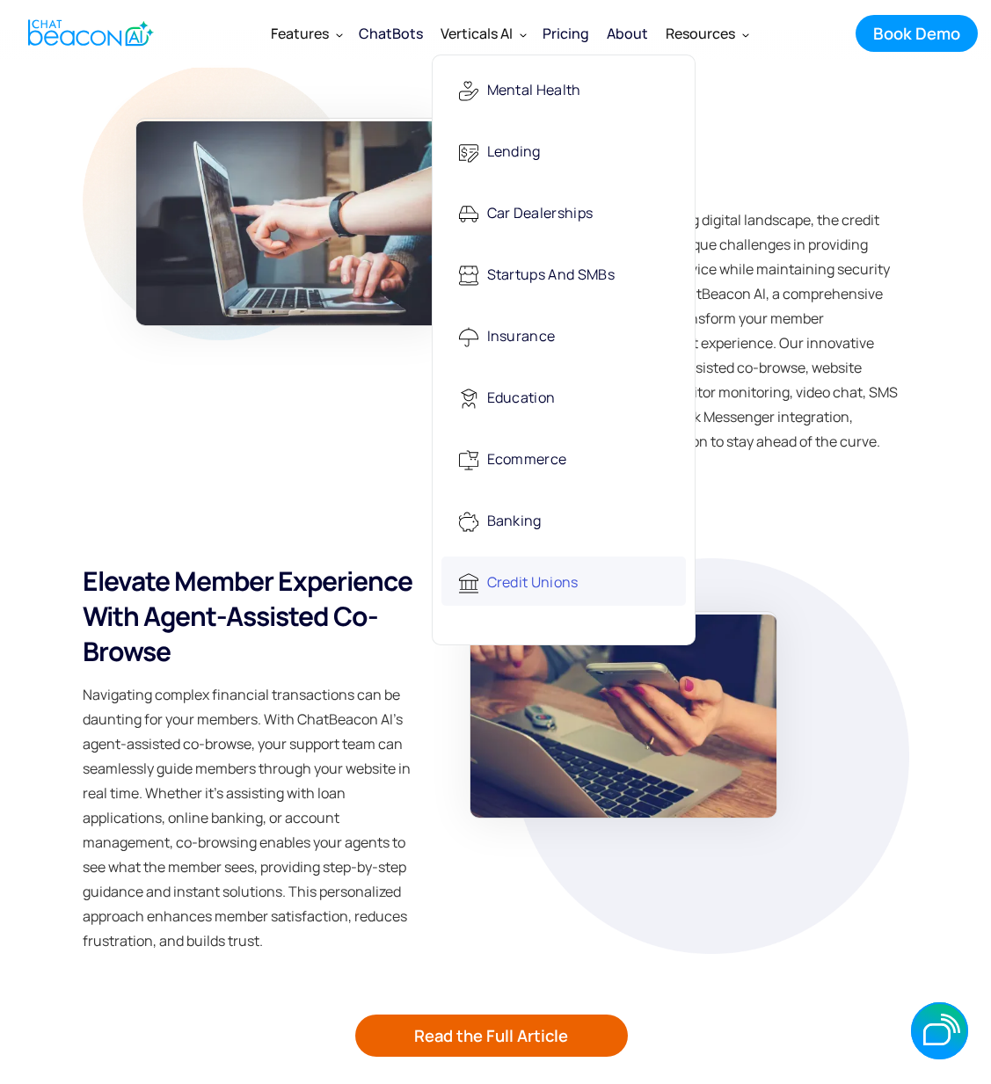
click at [492, 594] on div "Credit Unions" at bounding box center [532, 583] width 91 height 36
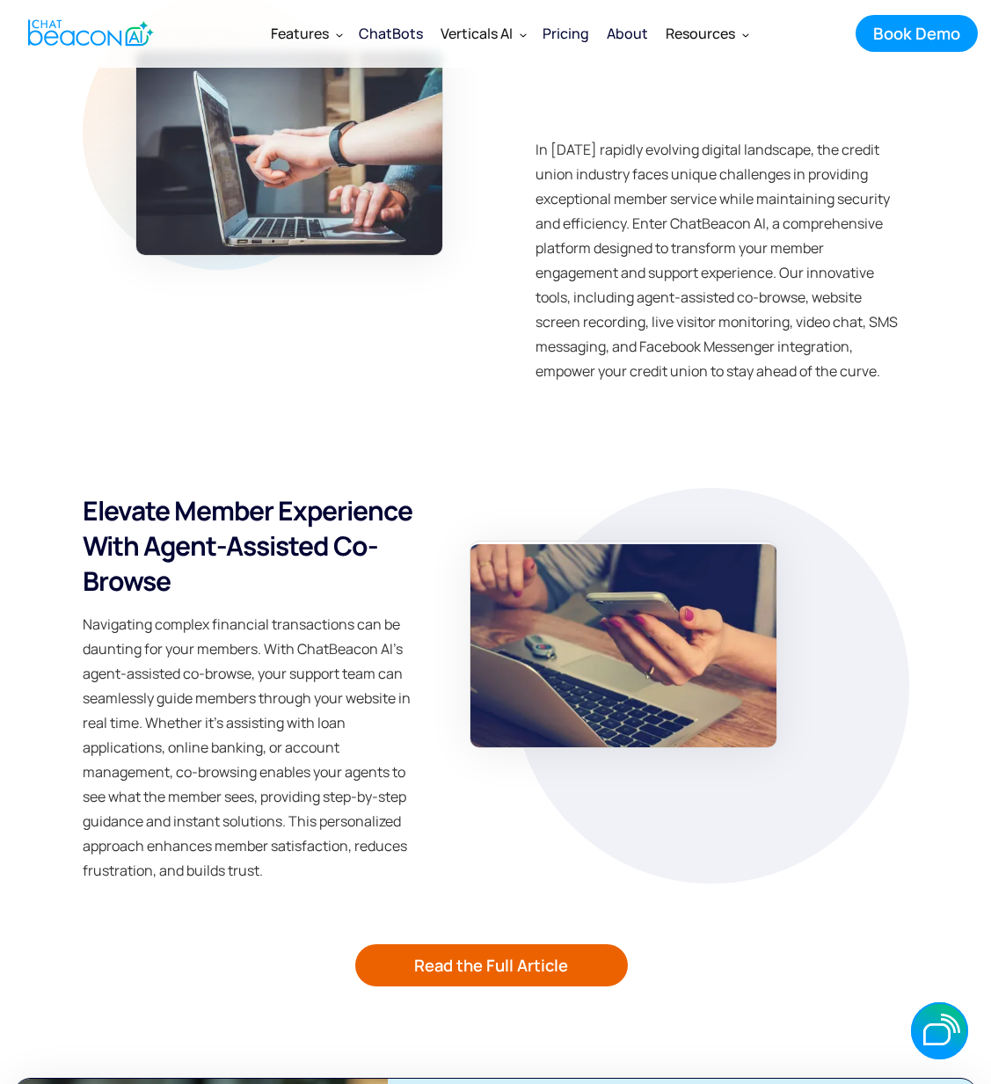
scroll to position [4337, 0]
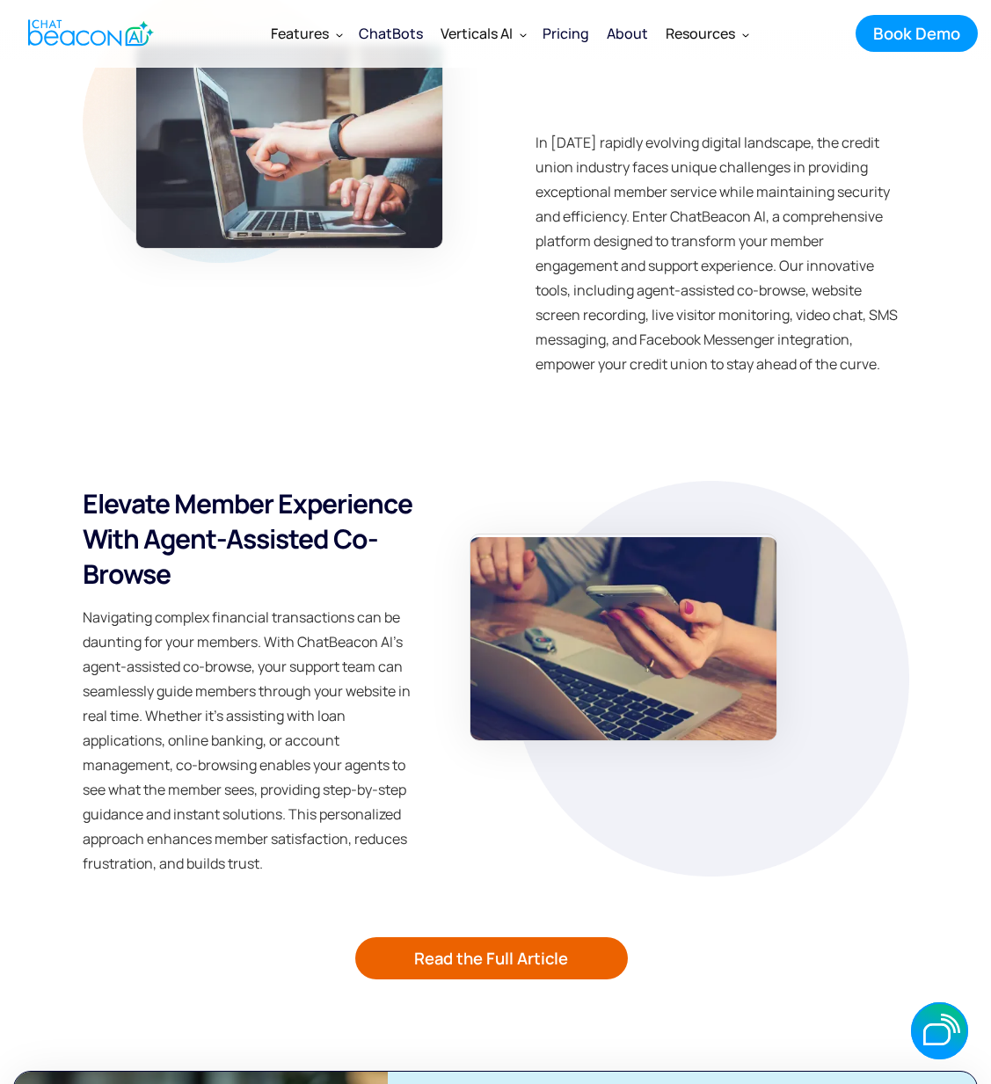
click at [126, 45] on img "home" at bounding box center [91, 33] width 126 height 34
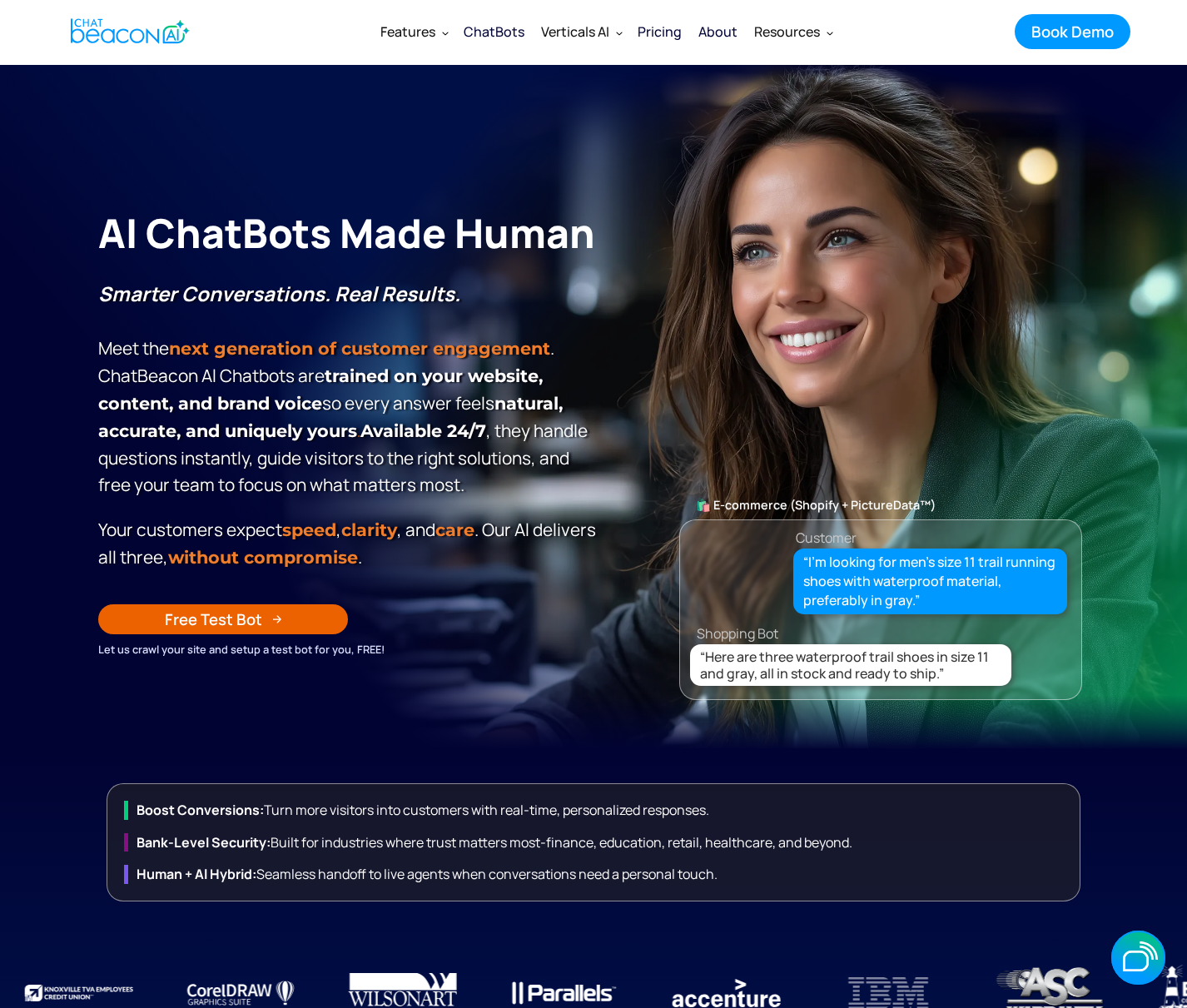
click at [290, 625] on link "Free Test Bot" at bounding box center [223, 619] width 250 height 30
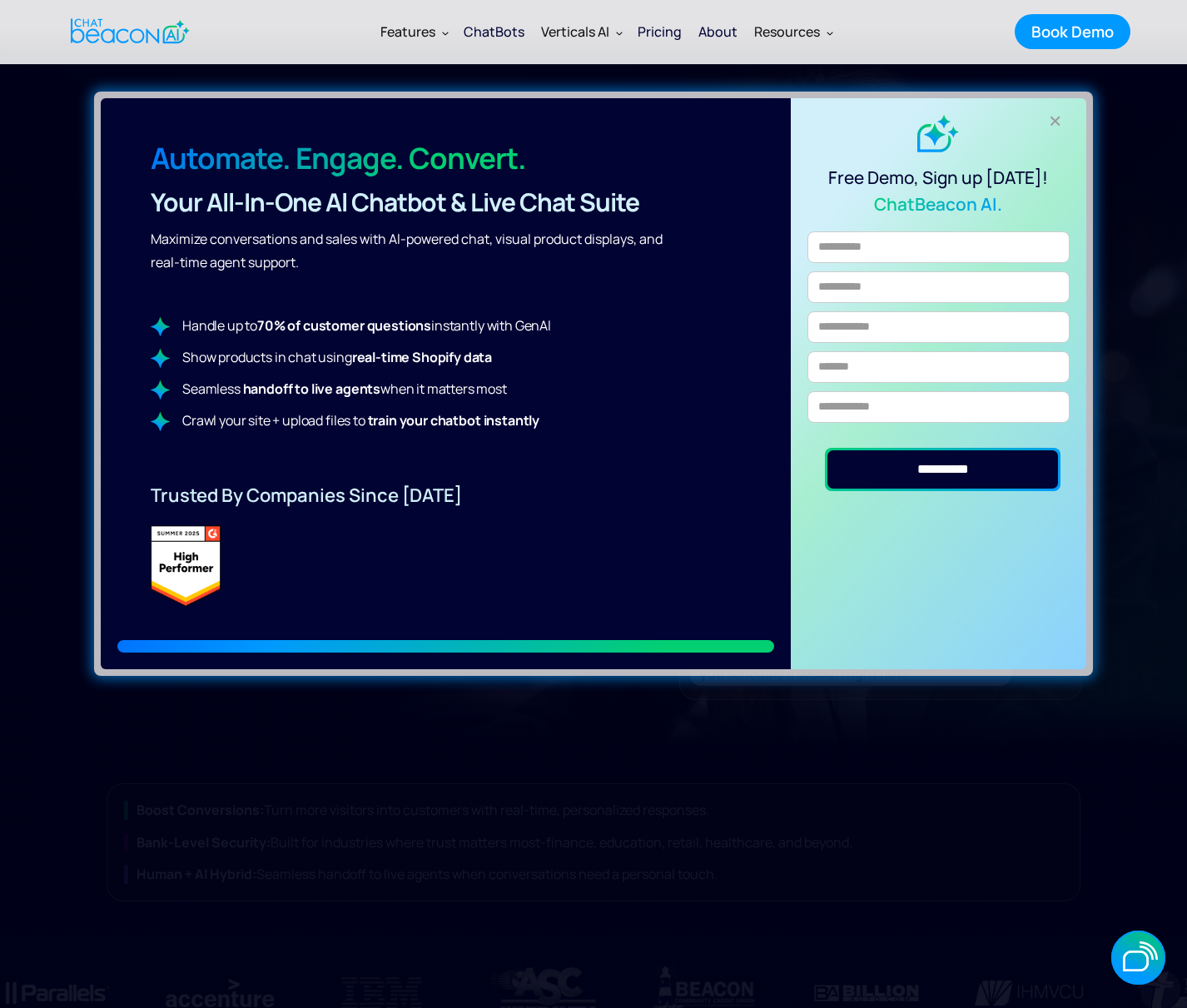
click at [937, 121] on div "**********" at bounding box center [594, 504] width 1187 height 1008
